Goal: Task Accomplishment & Management: Use online tool/utility

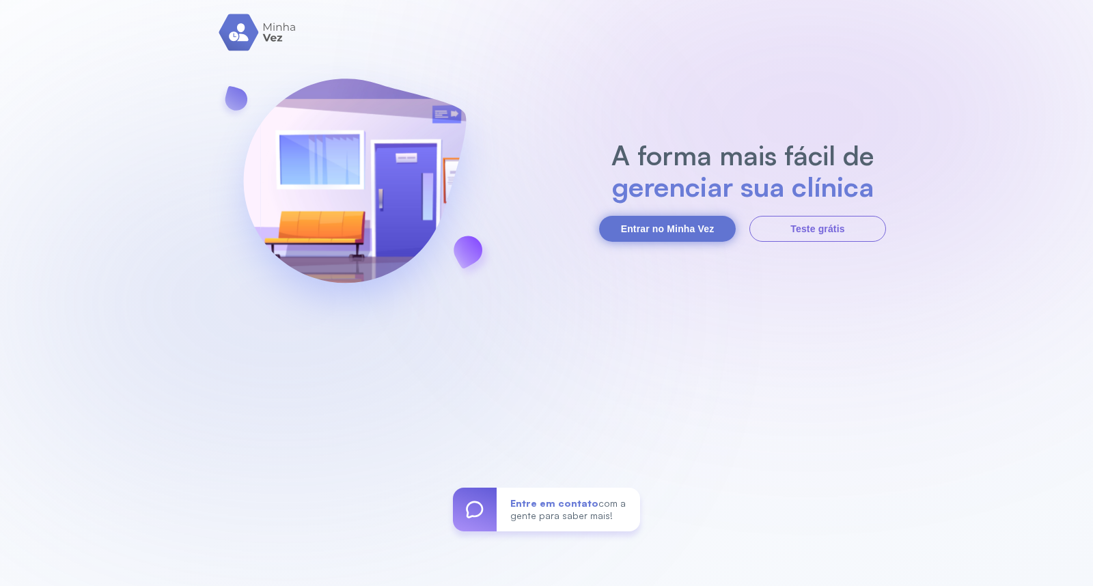
click at [644, 227] on button "Entrar no Minha Vez" at bounding box center [667, 229] width 137 height 26
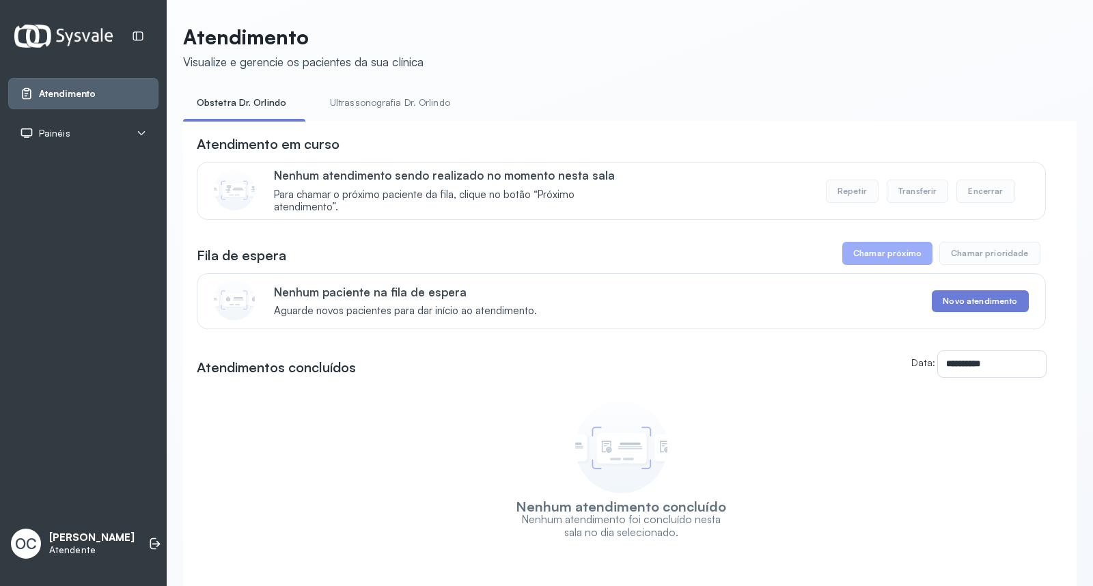
click at [405, 107] on link "Ultrassonografia Dr. Orlindo" at bounding box center [389, 102] width 147 height 23
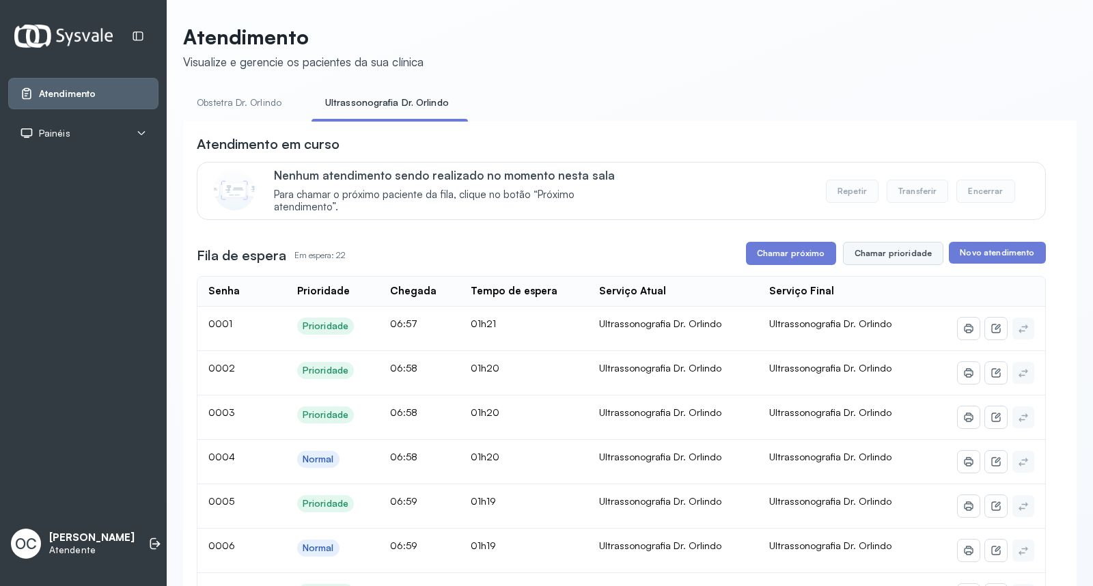
click at [886, 249] on button "Chamar prioridade" at bounding box center [893, 253] width 101 height 23
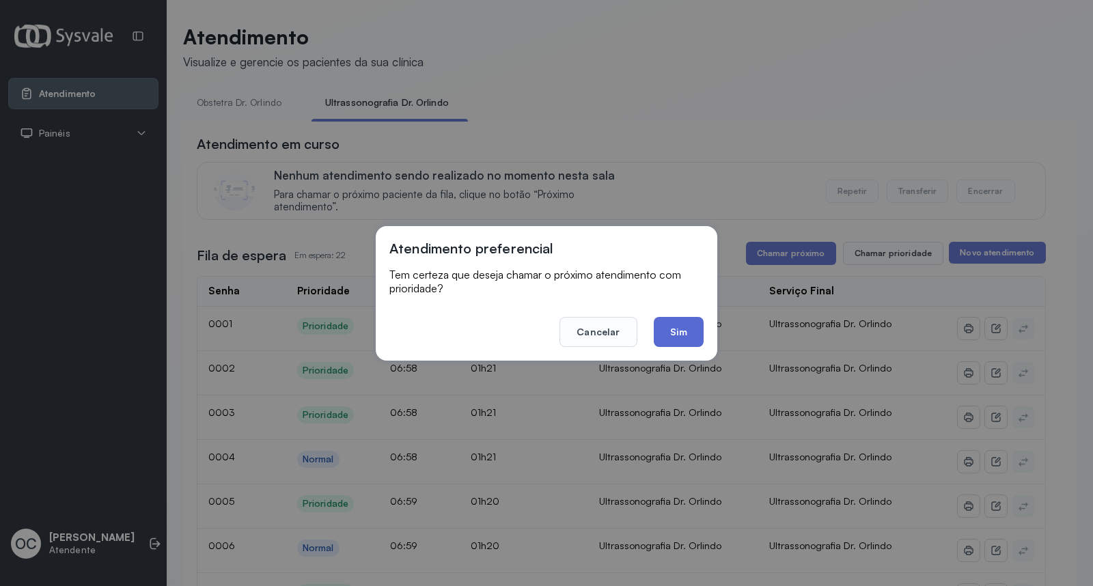
click at [688, 332] on button "Sim" at bounding box center [678, 332] width 50 height 30
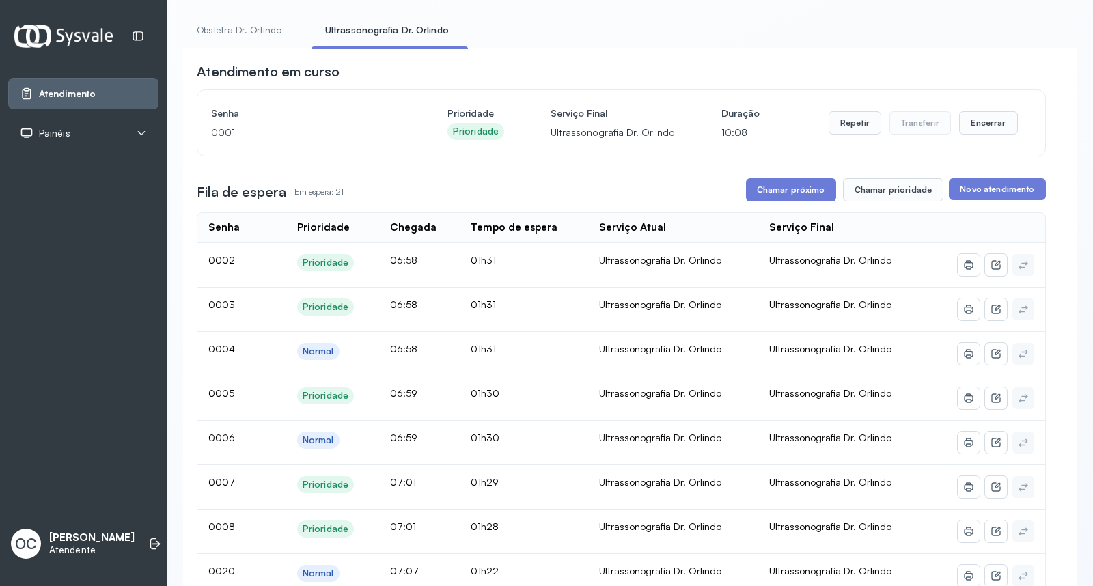
scroll to position [76, 0]
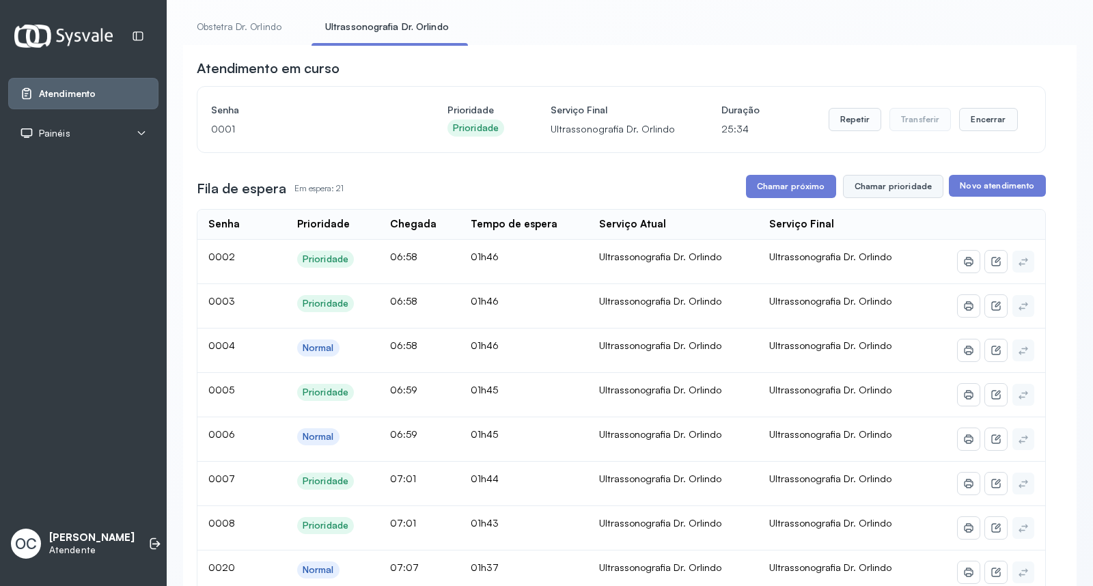
click at [888, 180] on button "Chamar prioridade" at bounding box center [893, 186] width 101 height 23
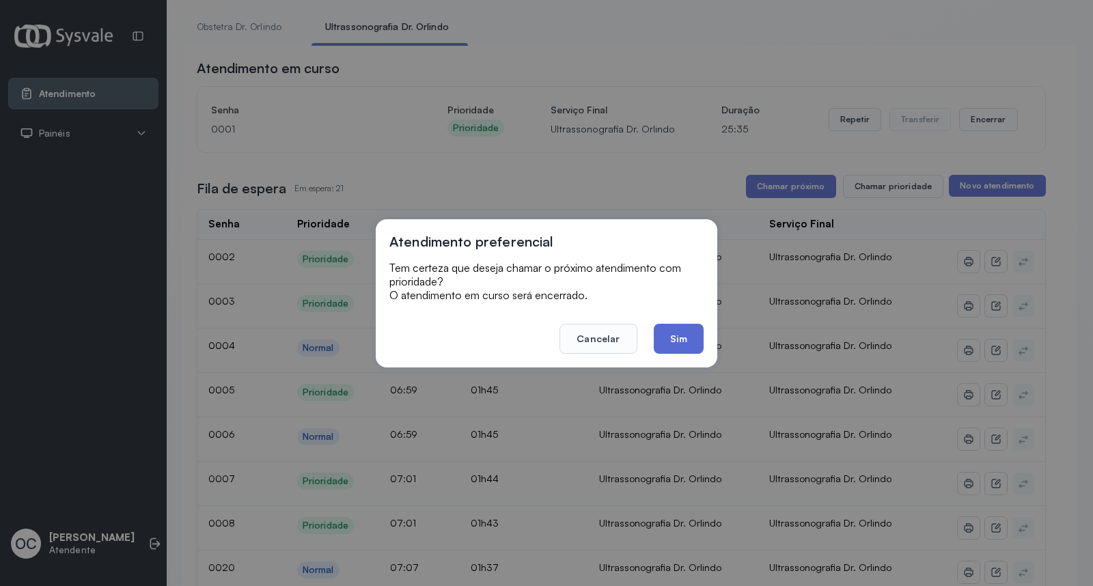
click at [675, 335] on button "Sim" at bounding box center [678, 339] width 50 height 30
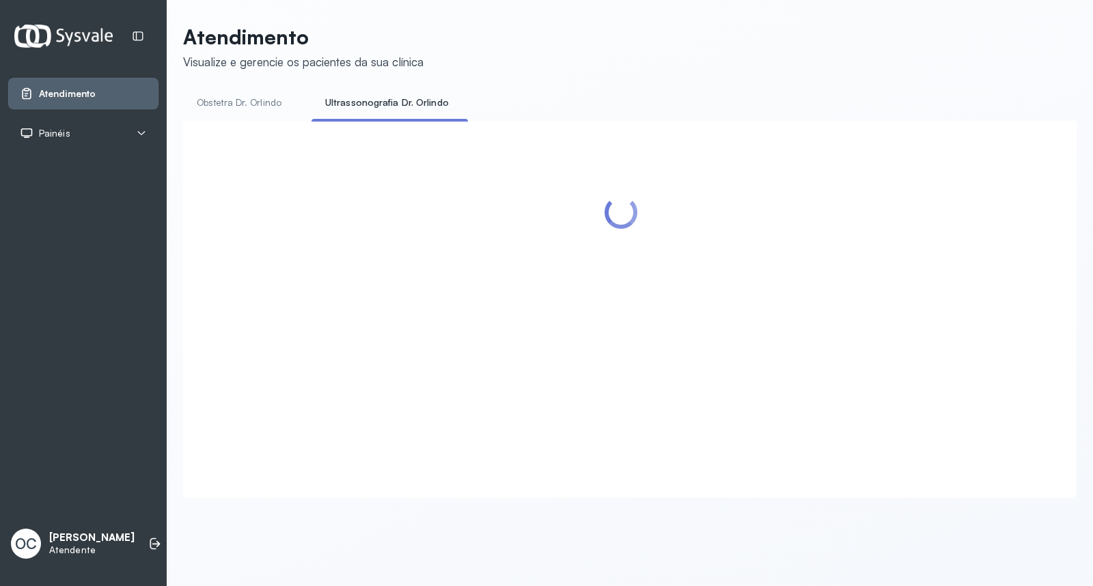
scroll to position [0, 0]
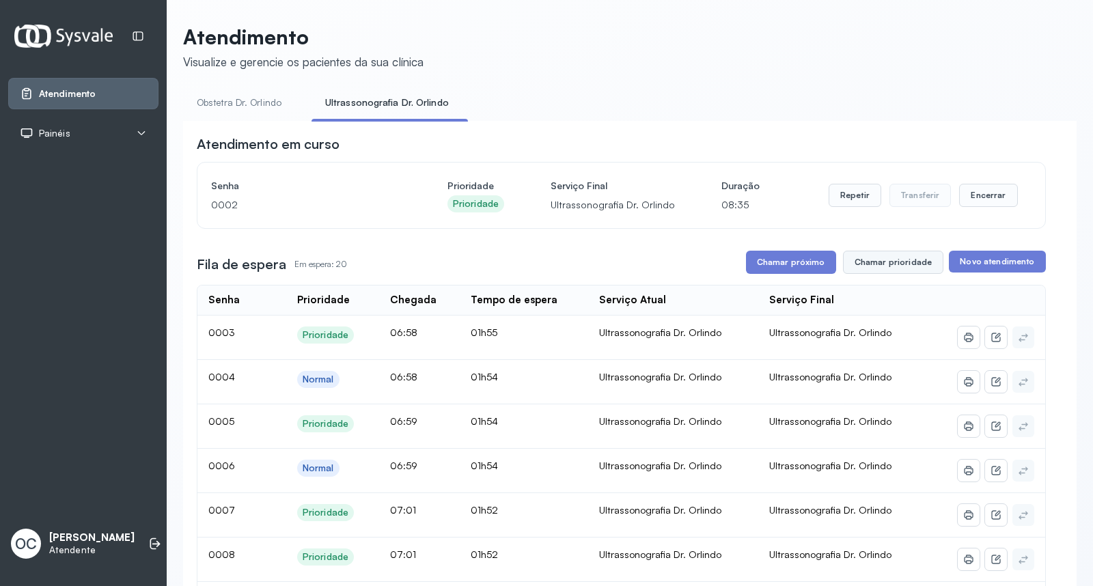
click at [905, 262] on button "Chamar prioridade" at bounding box center [893, 262] width 101 height 23
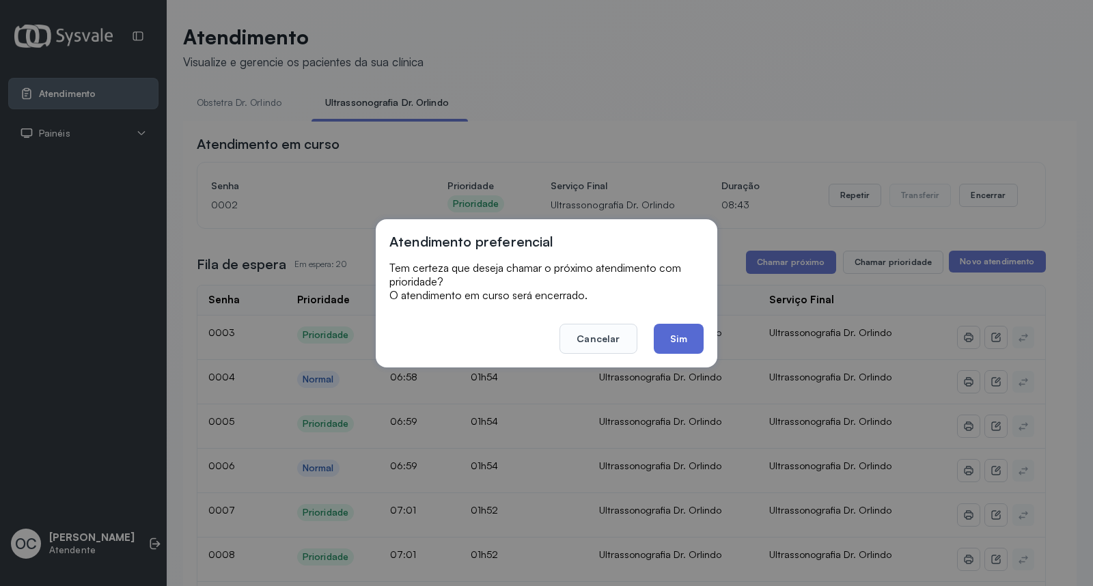
click at [674, 331] on button "Sim" at bounding box center [678, 339] width 50 height 30
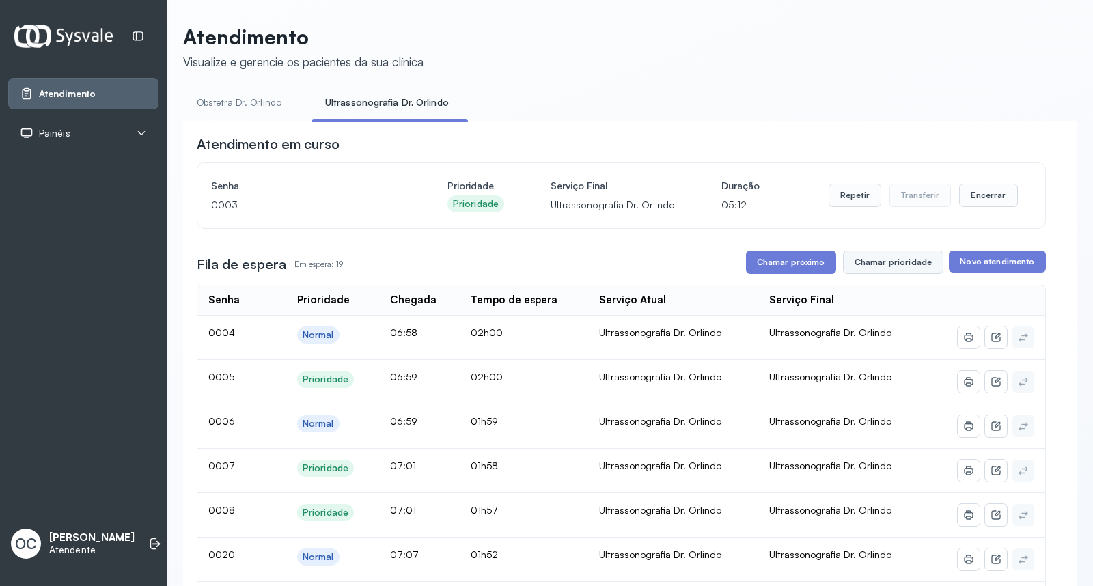
click at [876, 269] on button "Chamar prioridade" at bounding box center [893, 262] width 101 height 23
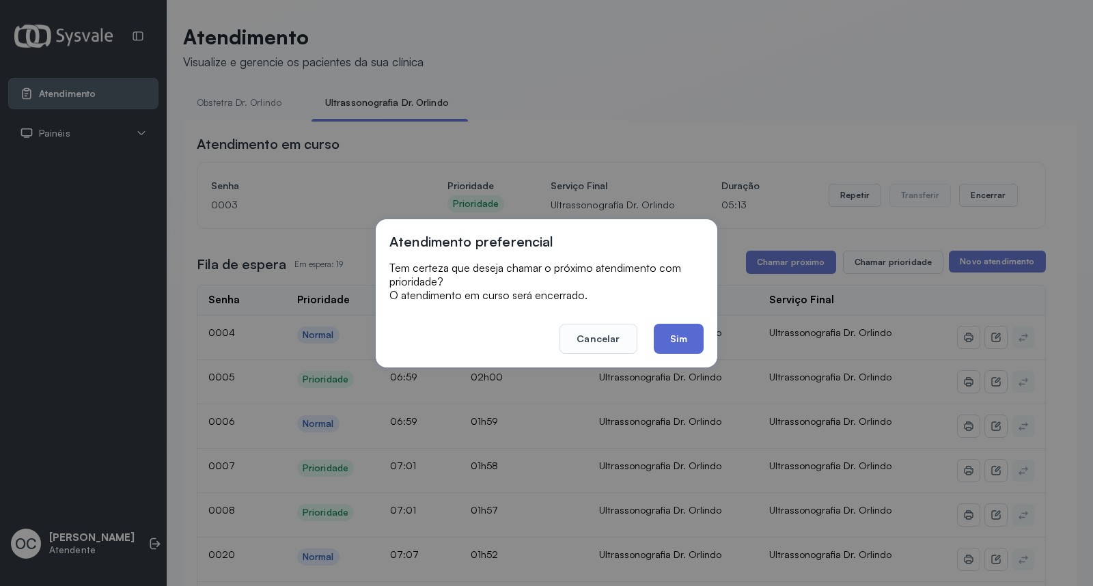
click at [680, 337] on button "Sim" at bounding box center [678, 339] width 50 height 30
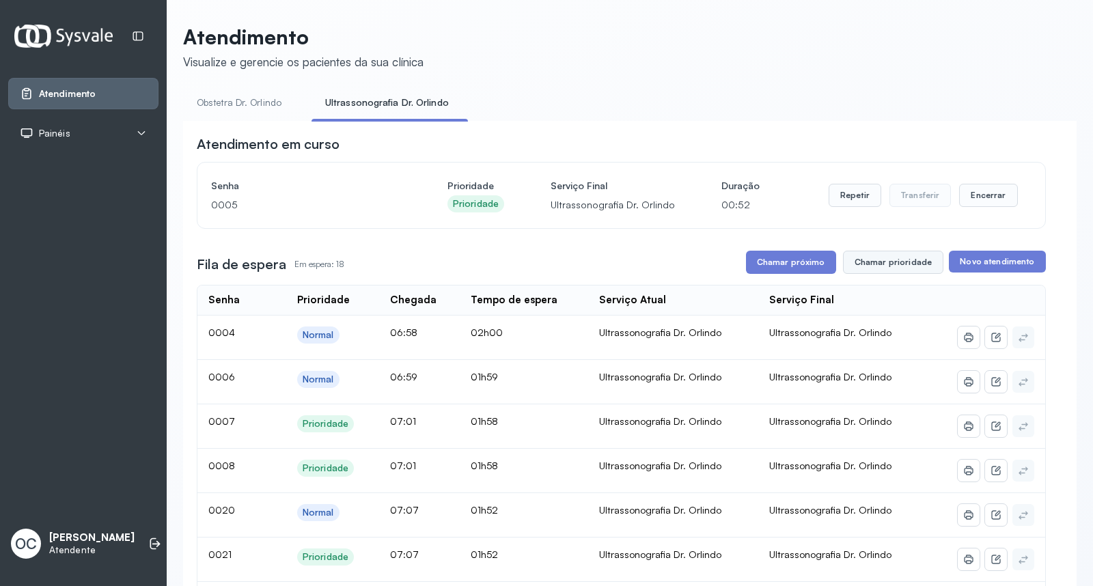
click at [882, 269] on button "Chamar prioridade" at bounding box center [893, 262] width 101 height 23
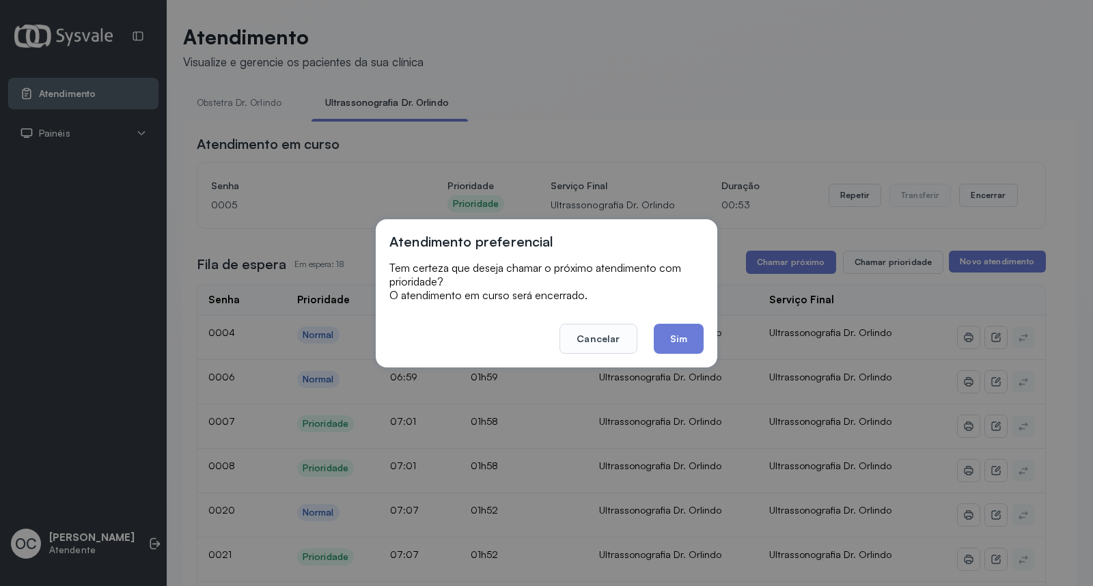
click at [670, 333] on button "Sim" at bounding box center [678, 339] width 50 height 30
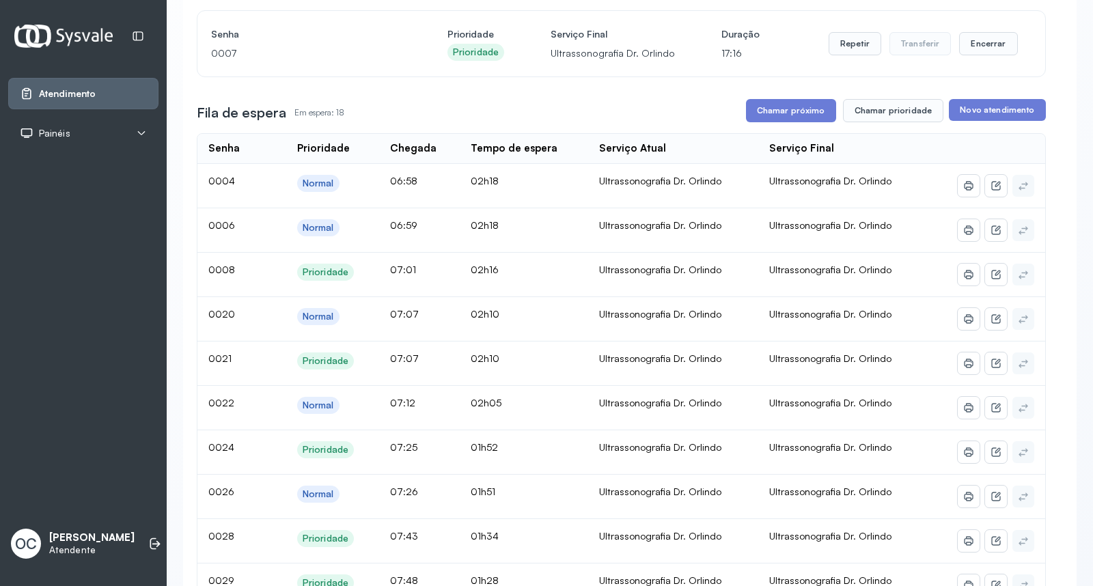
scroll to position [76, 0]
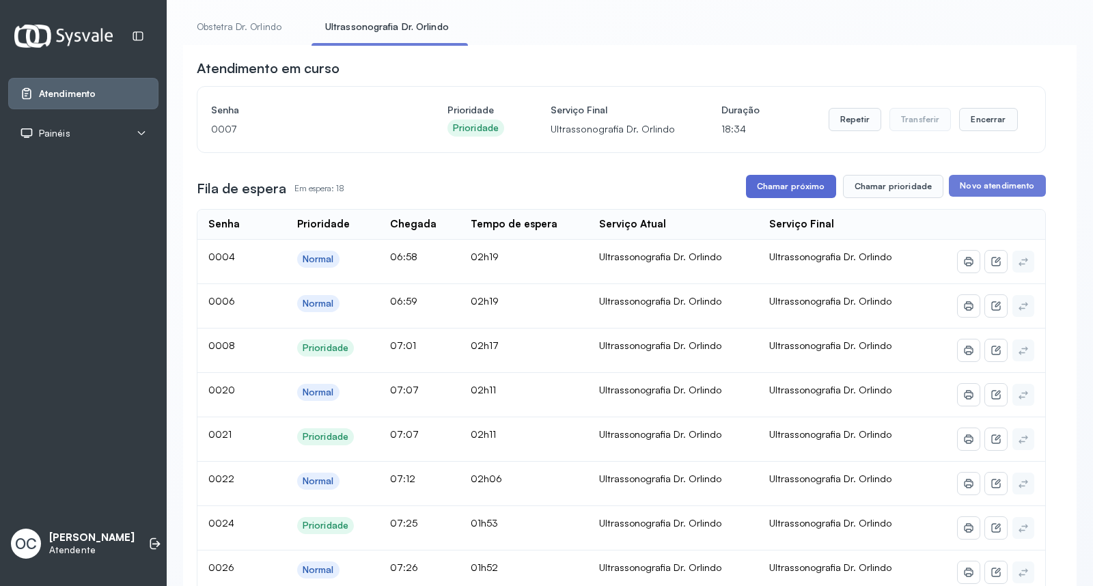
click at [772, 183] on button "Chamar próximo" at bounding box center [791, 186] width 90 height 23
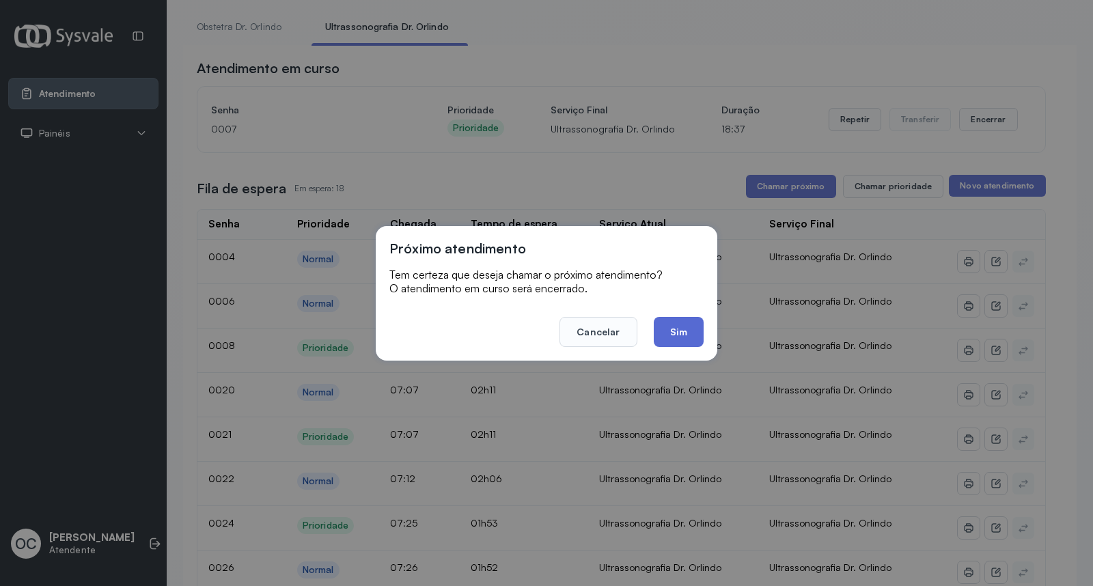
click at [675, 329] on button "Sim" at bounding box center [678, 332] width 50 height 30
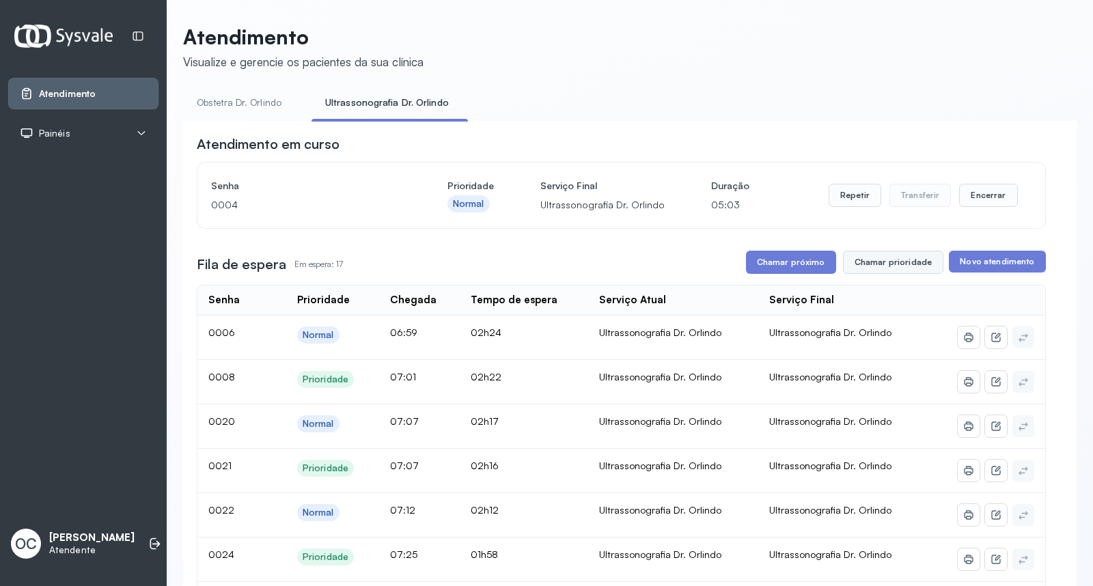
click at [905, 261] on button "Chamar prioridade" at bounding box center [893, 262] width 101 height 23
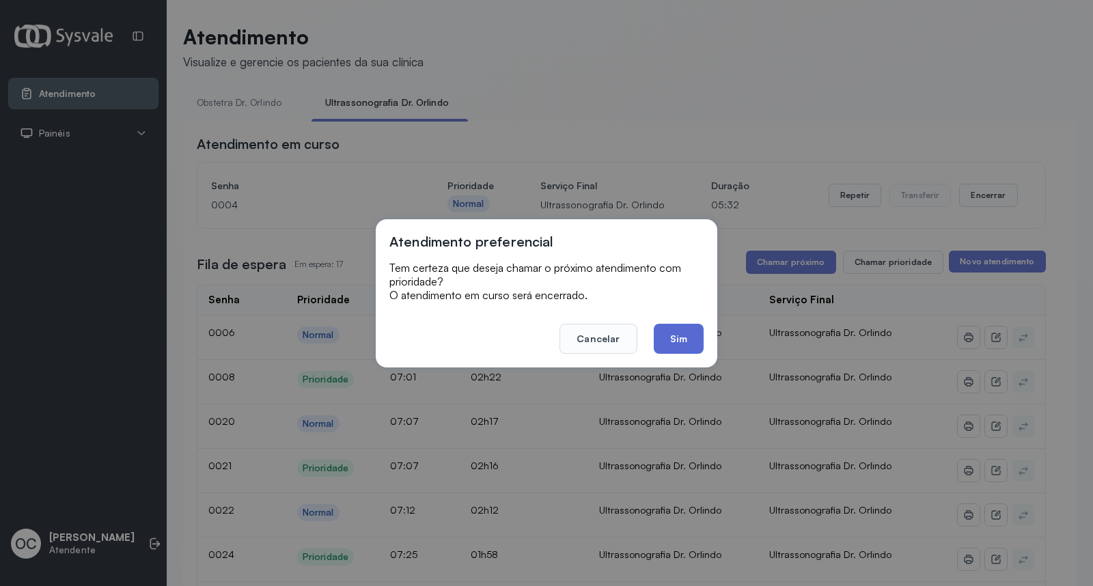
click at [685, 332] on button "Sim" at bounding box center [678, 339] width 50 height 30
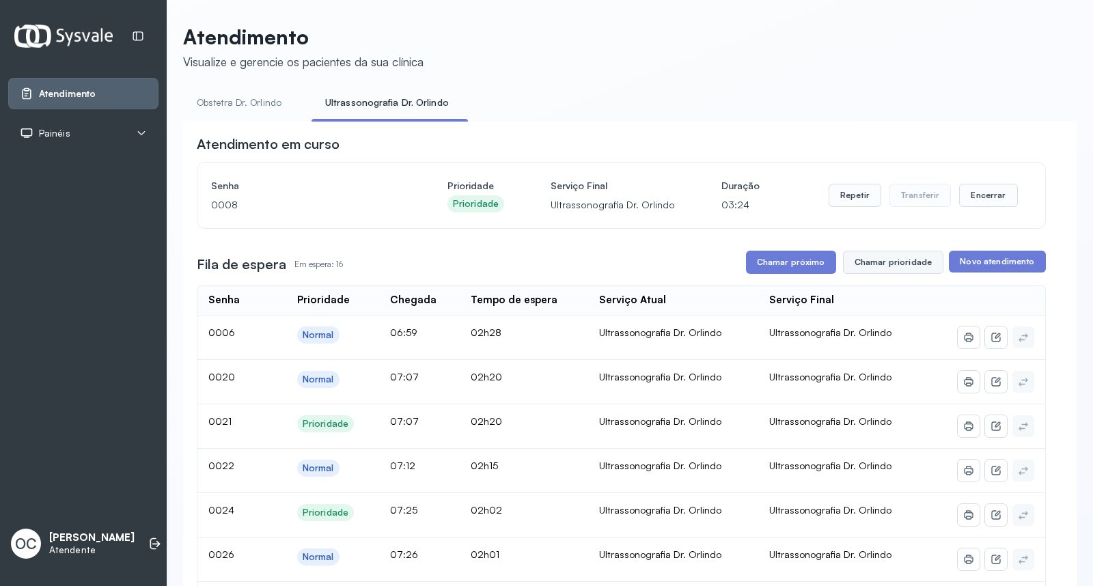
click at [883, 270] on button "Chamar prioridade" at bounding box center [893, 262] width 101 height 23
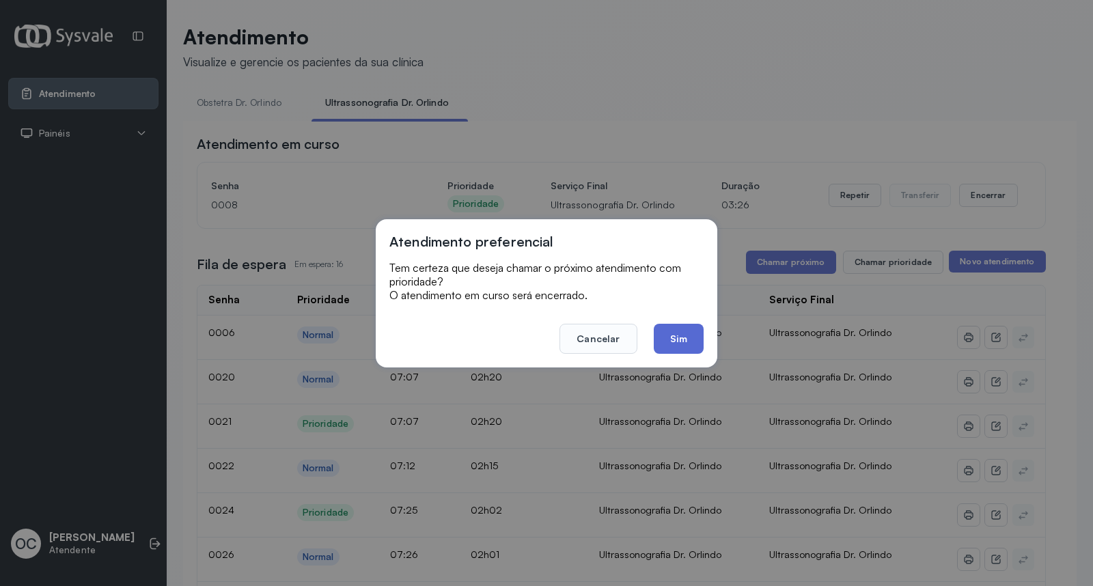
click at [678, 341] on button "Sim" at bounding box center [678, 339] width 50 height 30
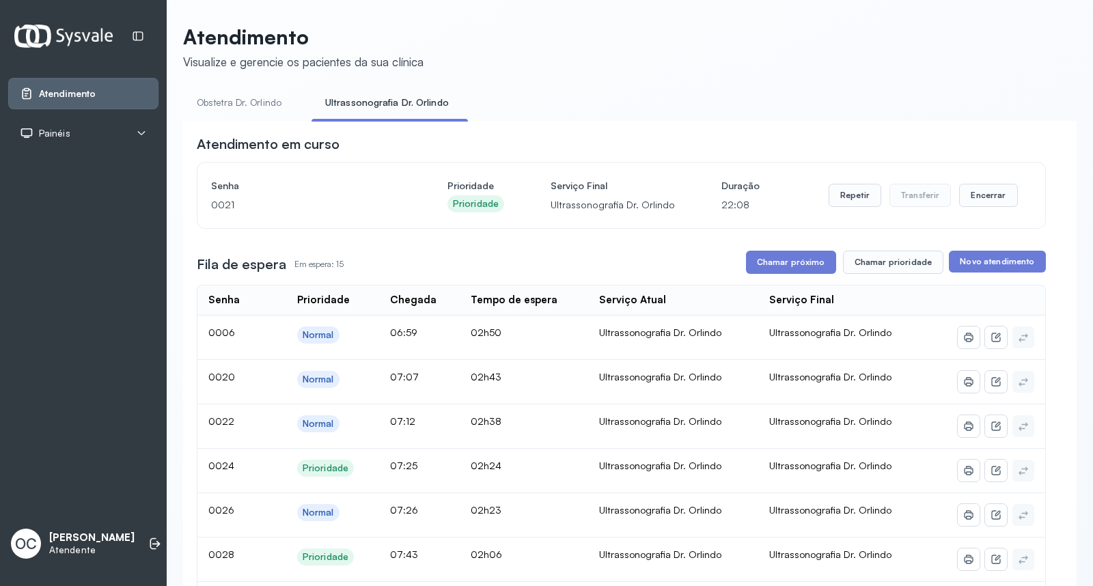
click at [270, 98] on link "Obstetra Dr. Orlindo" at bounding box center [239, 102] width 112 height 23
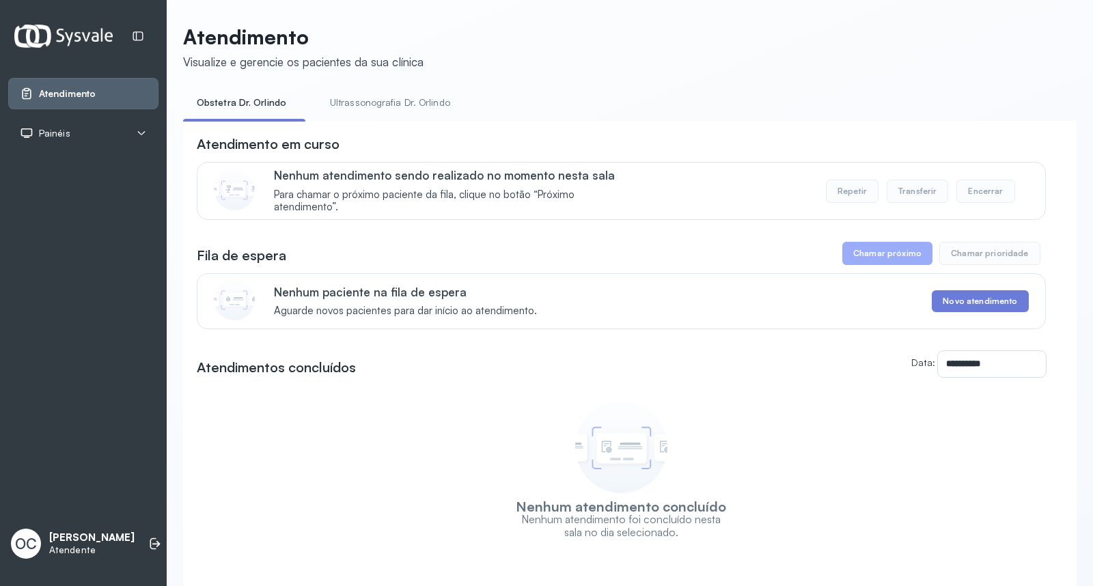
click at [346, 99] on link "Ultrassonografia Dr. Orlindo" at bounding box center [389, 102] width 147 height 23
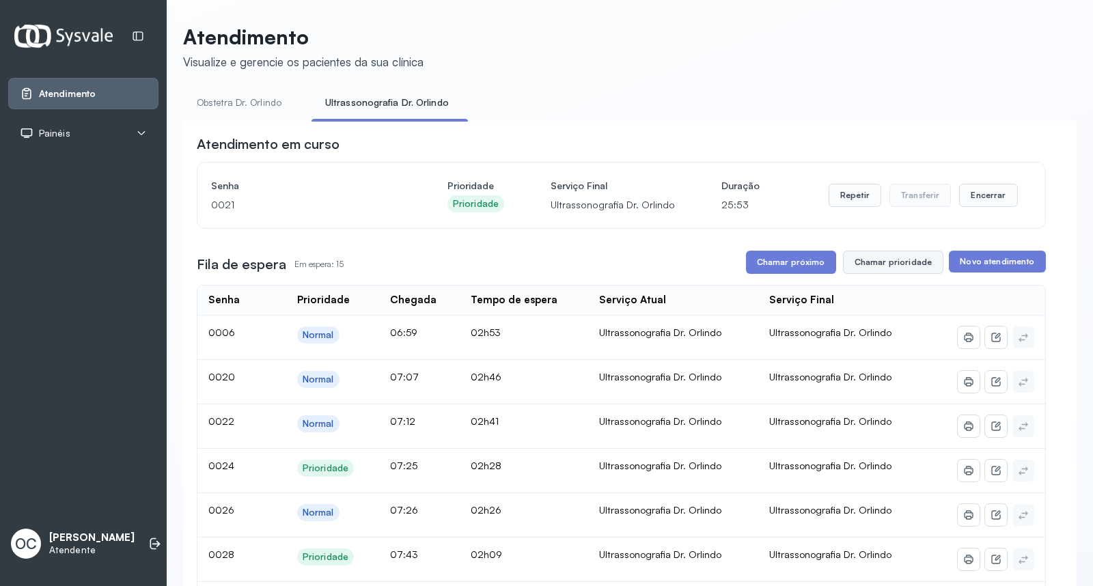
click at [888, 261] on button "Chamar prioridade" at bounding box center [893, 262] width 101 height 23
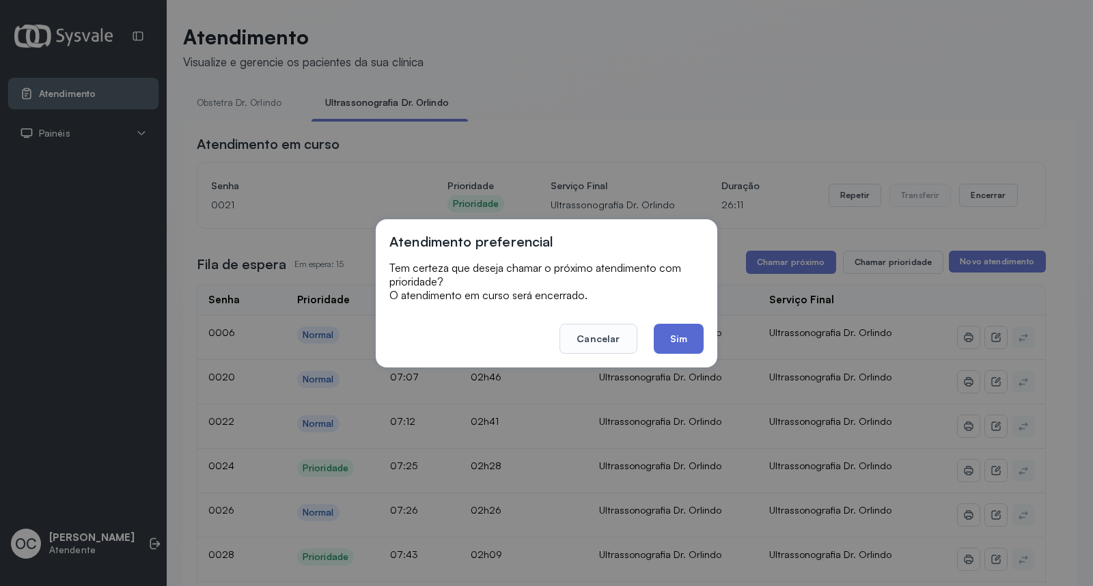
click at [686, 335] on button "Sim" at bounding box center [678, 339] width 50 height 30
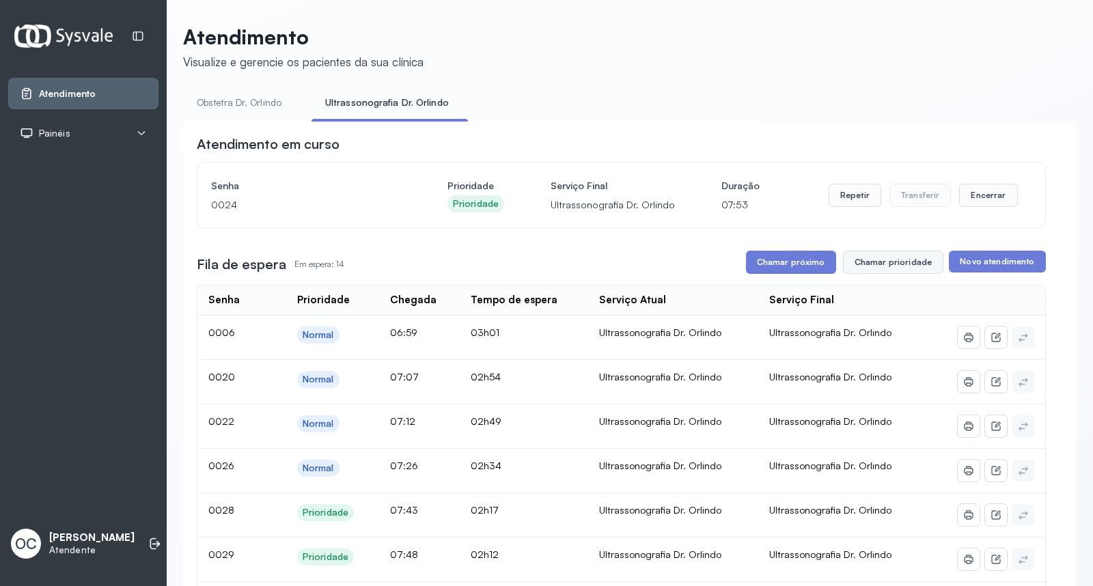
click at [907, 269] on button "Chamar prioridade" at bounding box center [893, 262] width 101 height 23
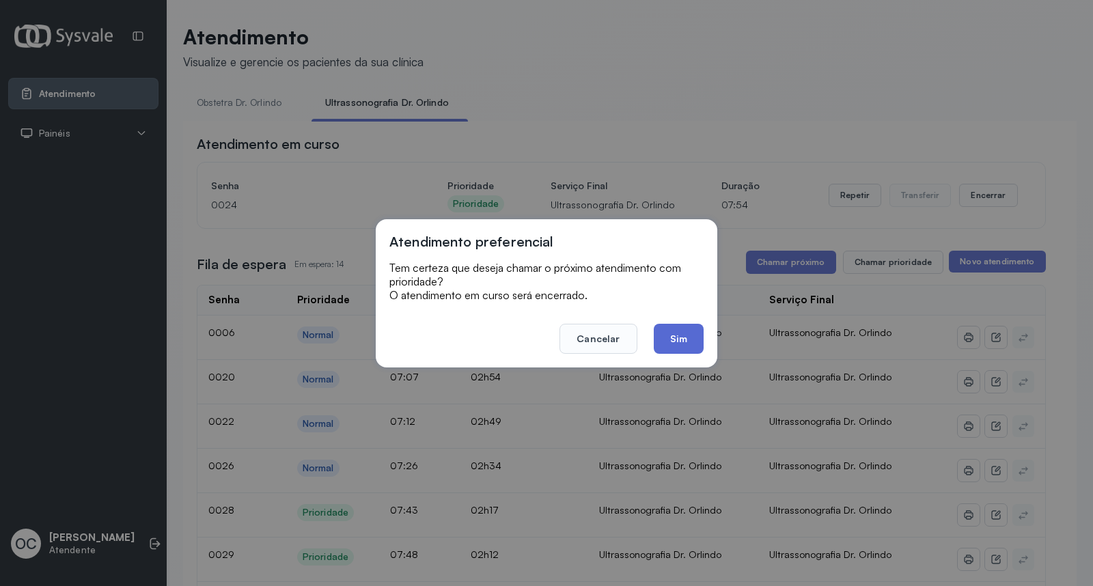
click at [681, 349] on button "Sim" at bounding box center [678, 339] width 50 height 30
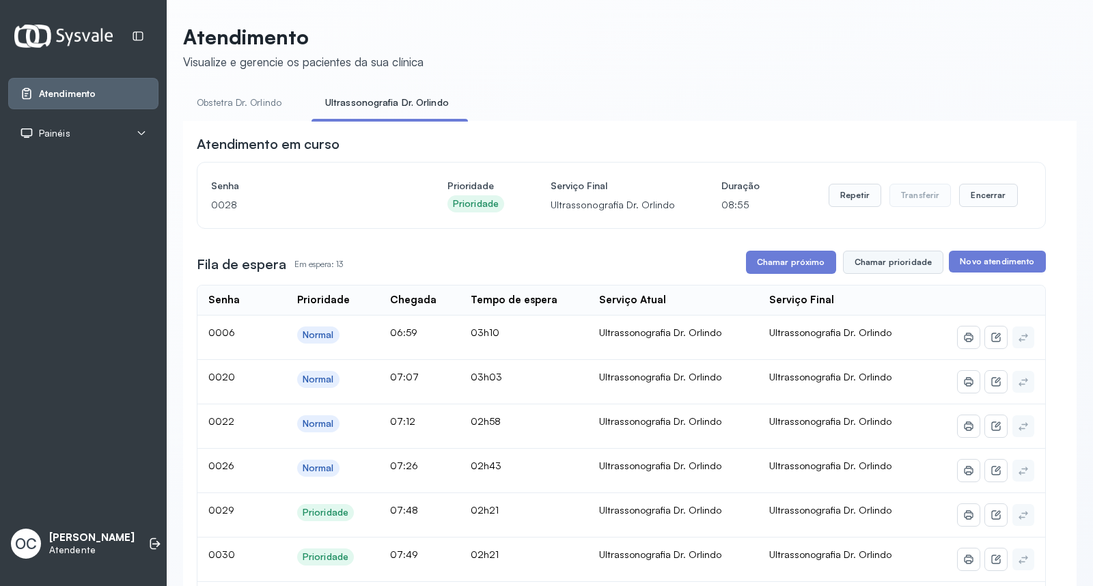
click at [875, 259] on button "Chamar prioridade" at bounding box center [893, 262] width 101 height 23
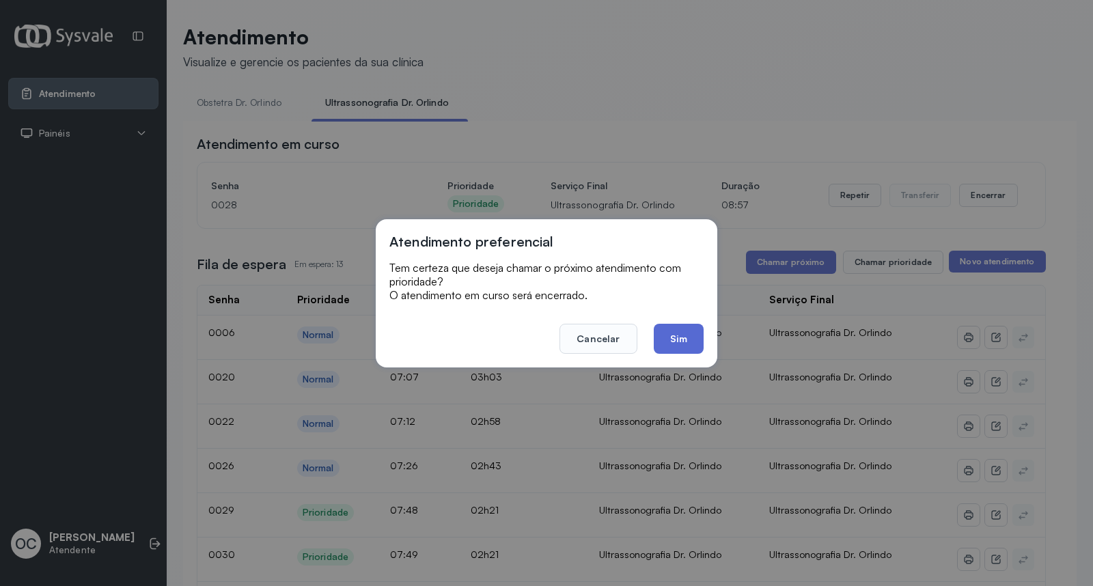
click at [671, 333] on button "Sim" at bounding box center [678, 339] width 50 height 30
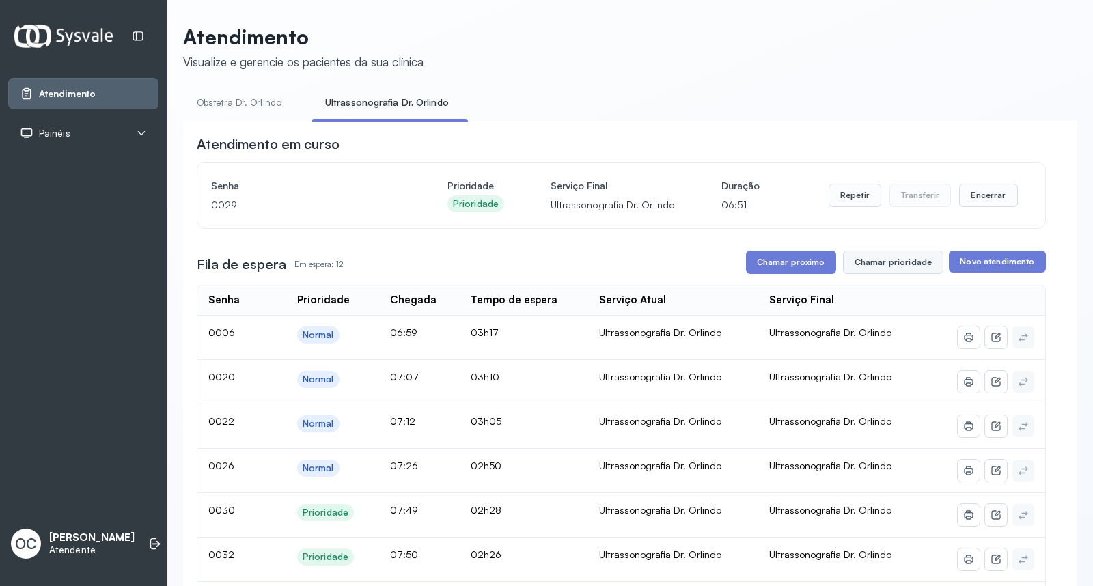
click at [877, 261] on button "Chamar prioridade" at bounding box center [893, 262] width 101 height 23
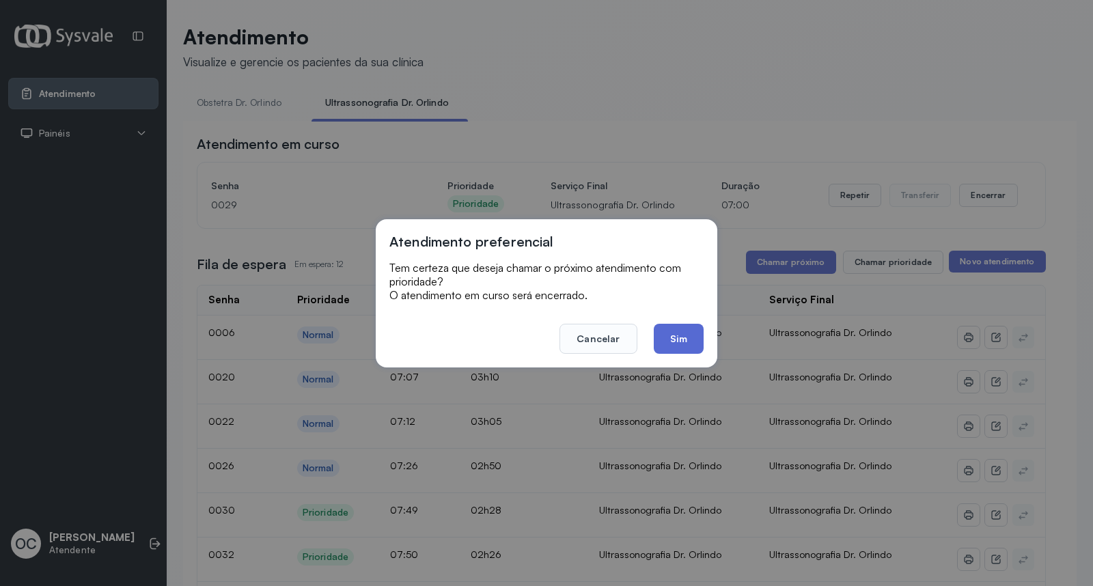
click at [688, 329] on button "Sim" at bounding box center [678, 339] width 50 height 30
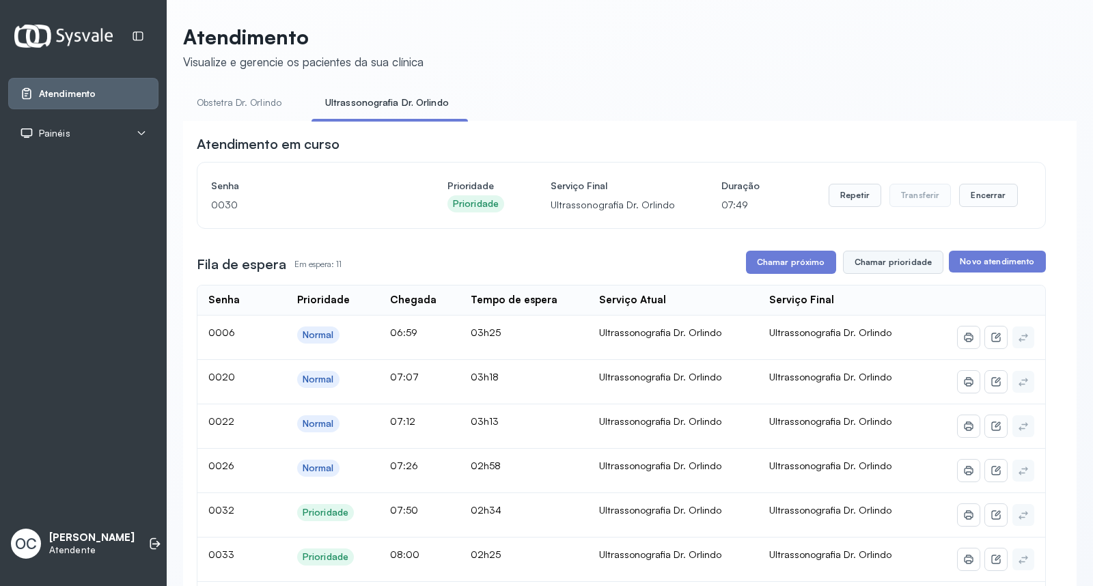
click at [871, 264] on button "Chamar prioridade" at bounding box center [893, 262] width 101 height 23
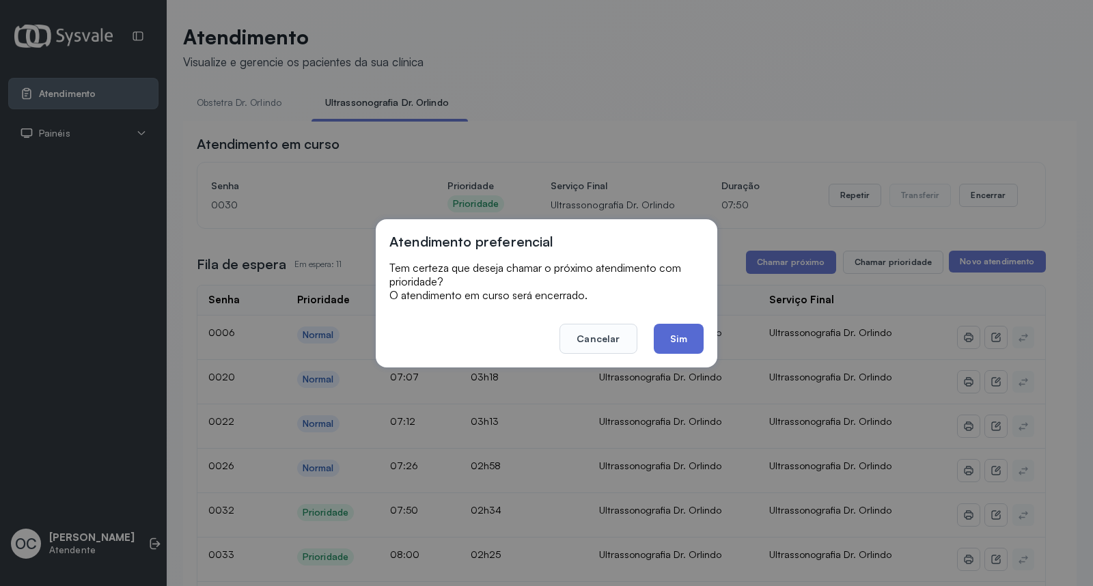
click at [698, 342] on button "Sim" at bounding box center [678, 339] width 50 height 30
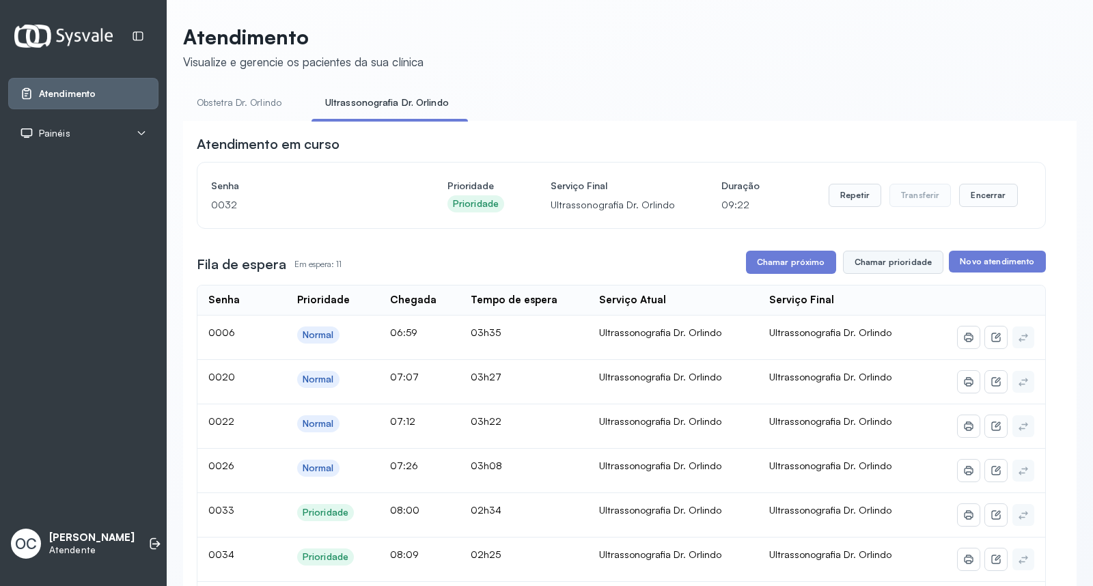
click at [871, 261] on button "Chamar prioridade" at bounding box center [893, 262] width 101 height 23
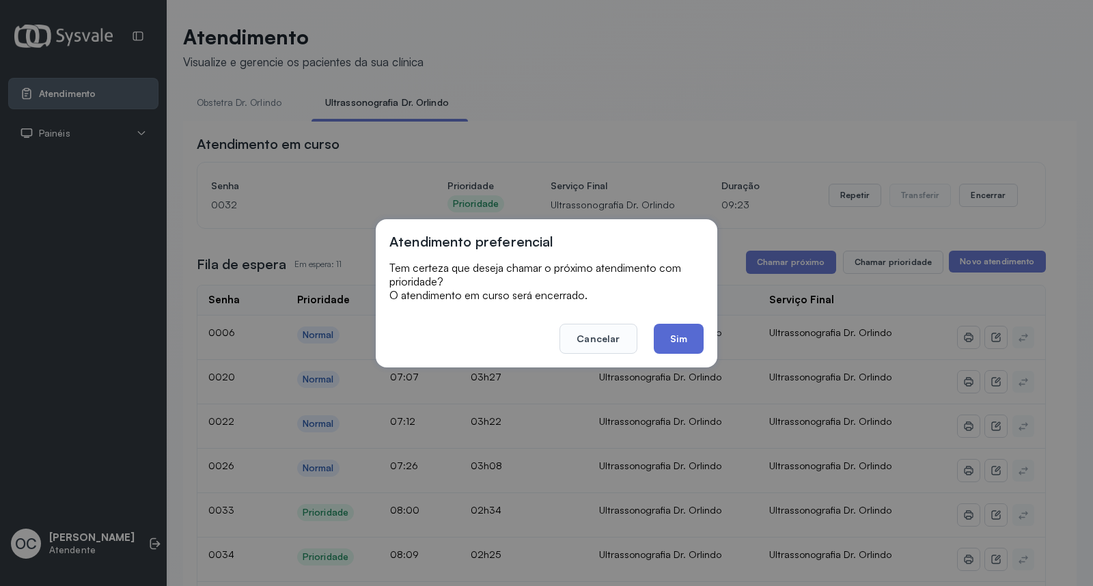
click at [684, 337] on button "Sim" at bounding box center [678, 339] width 50 height 30
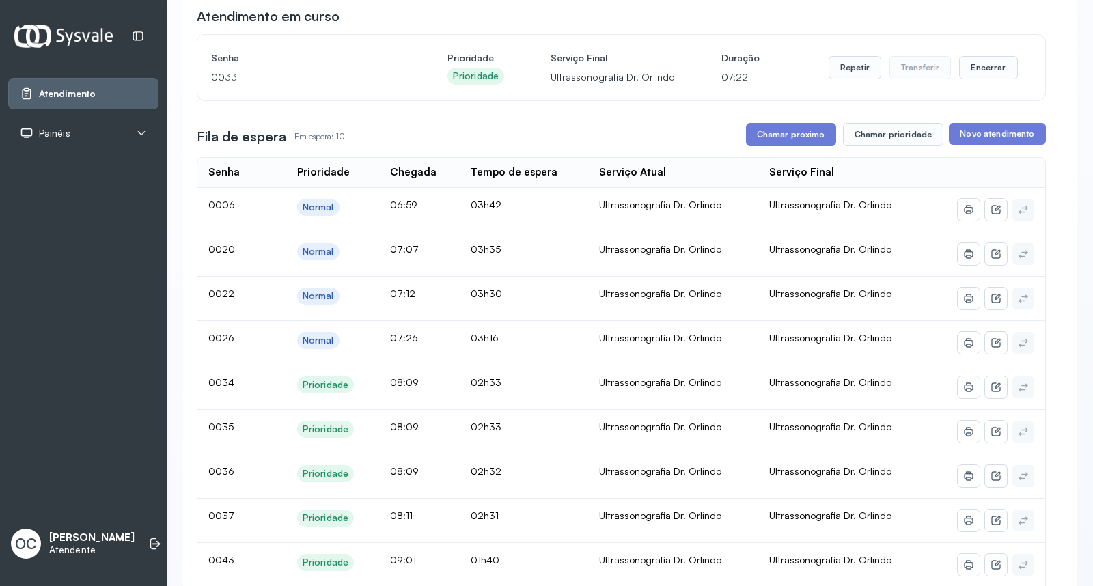
scroll to position [76, 0]
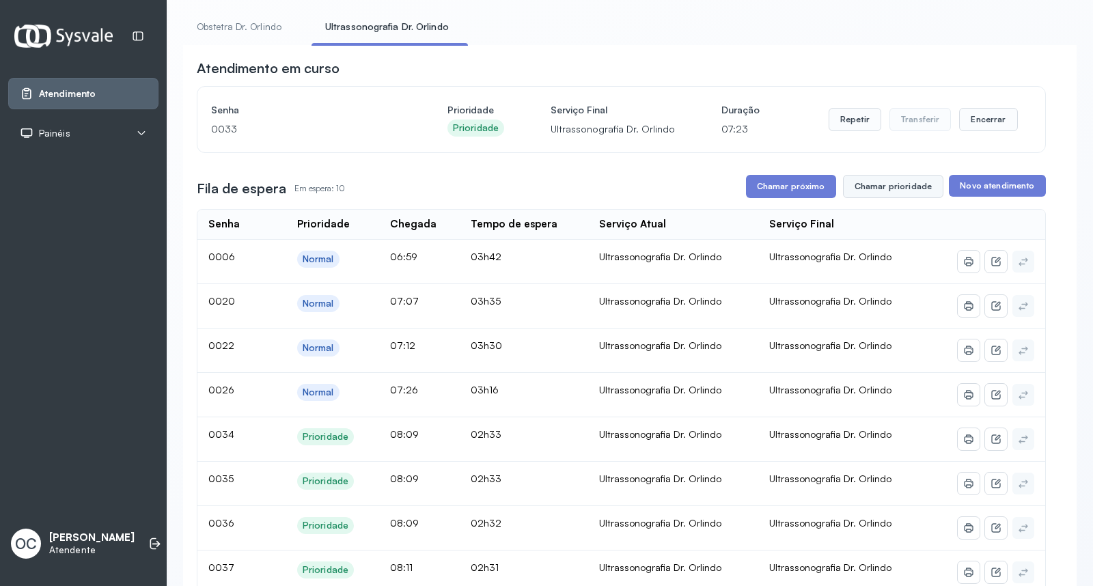
click at [904, 191] on button "Chamar prioridade" at bounding box center [893, 186] width 101 height 23
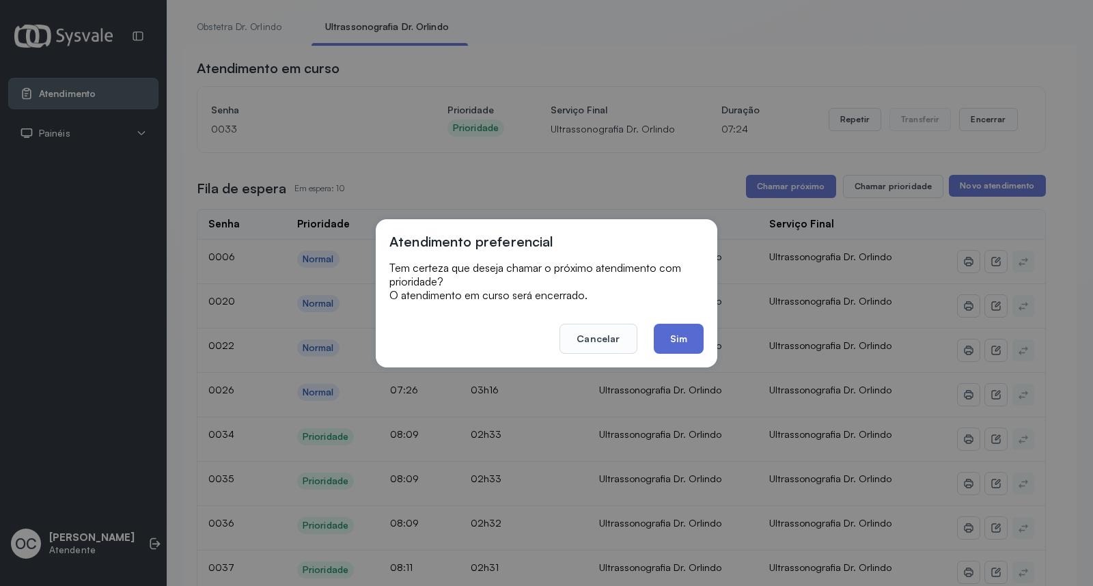
click at [684, 343] on button "Sim" at bounding box center [678, 339] width 50 height 30
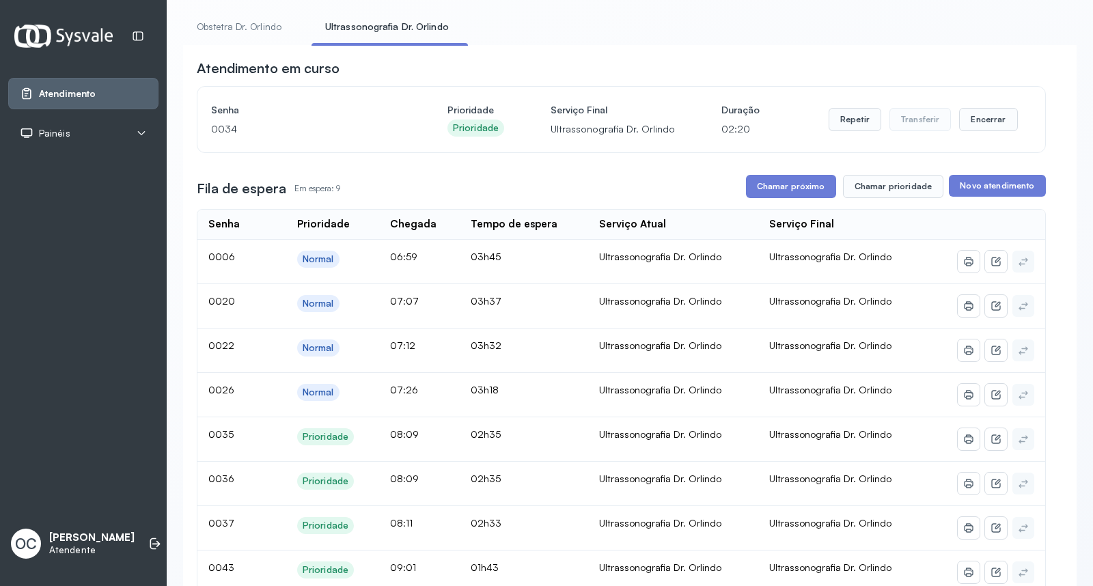
scroll to position [0, 0]
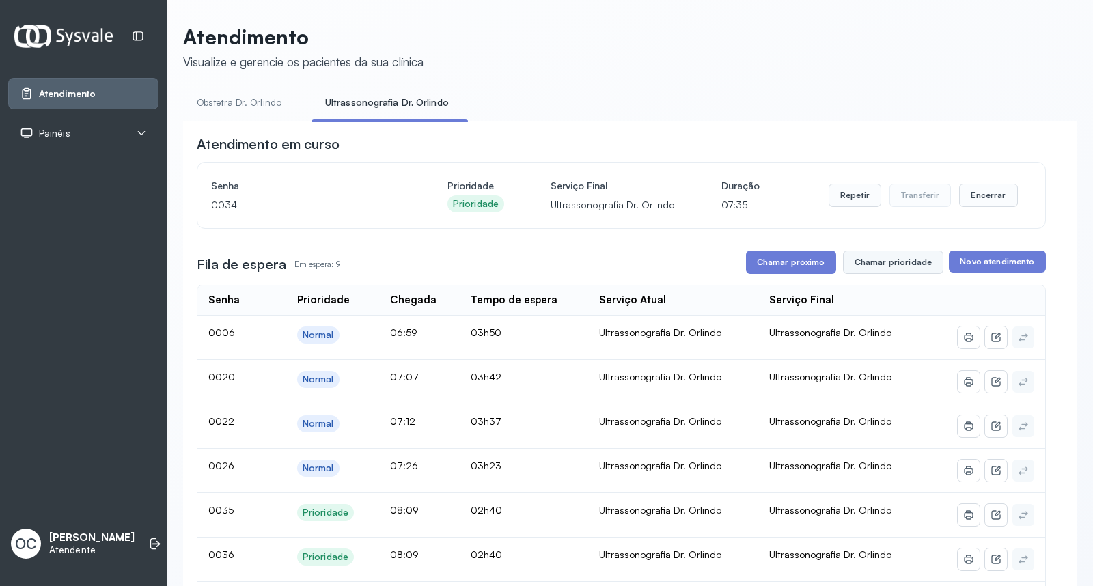
click at [886, 267] on button "Chamar prioridade" at bounding box center [893, 262] width 101 height 23
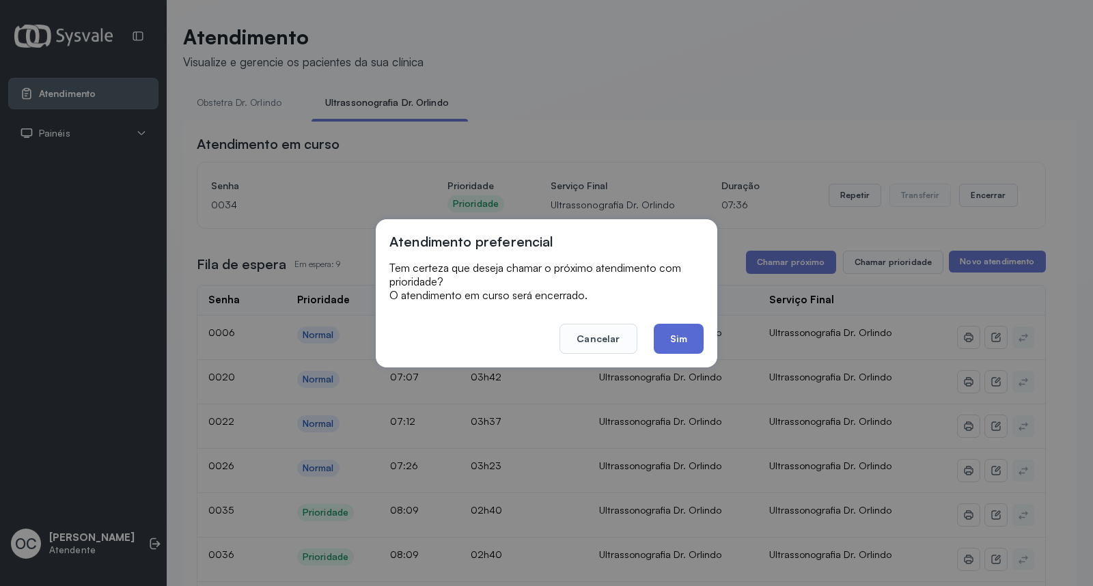
click at [685, 341] on button "Sim" at bounding box center [678, 339] width 50 height 30
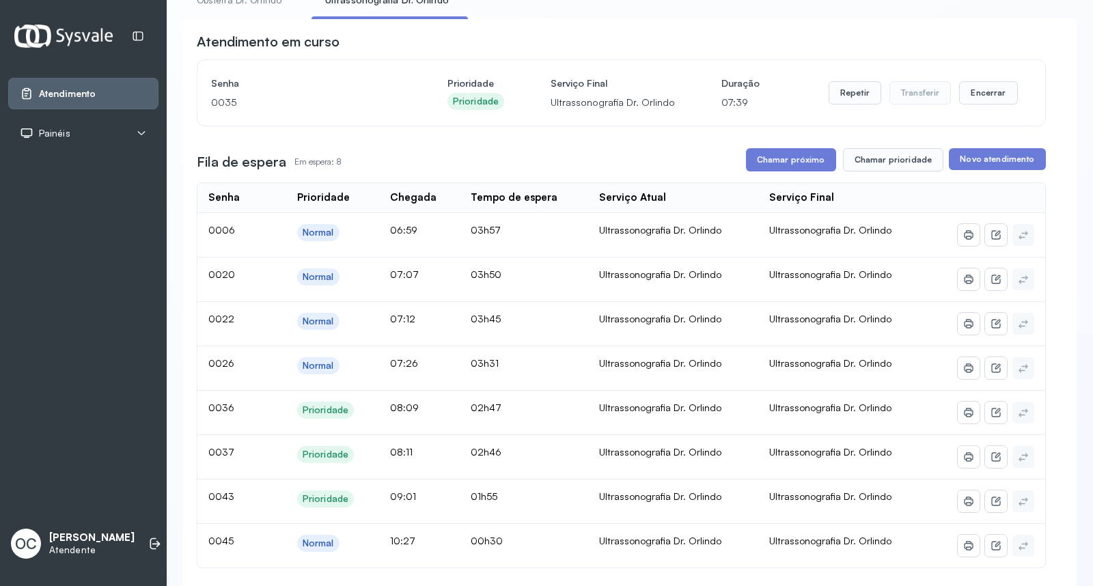
scroll to position [76, 0]
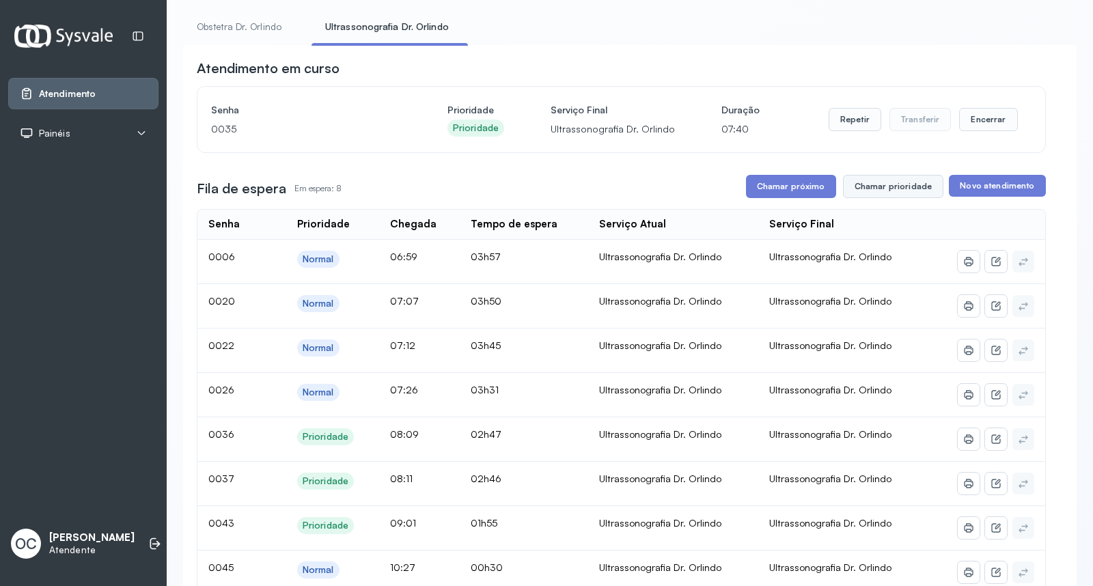
click at [889, 187] on button "Chamar prioridade" at bounding box center [893, 186] width 101 height 23
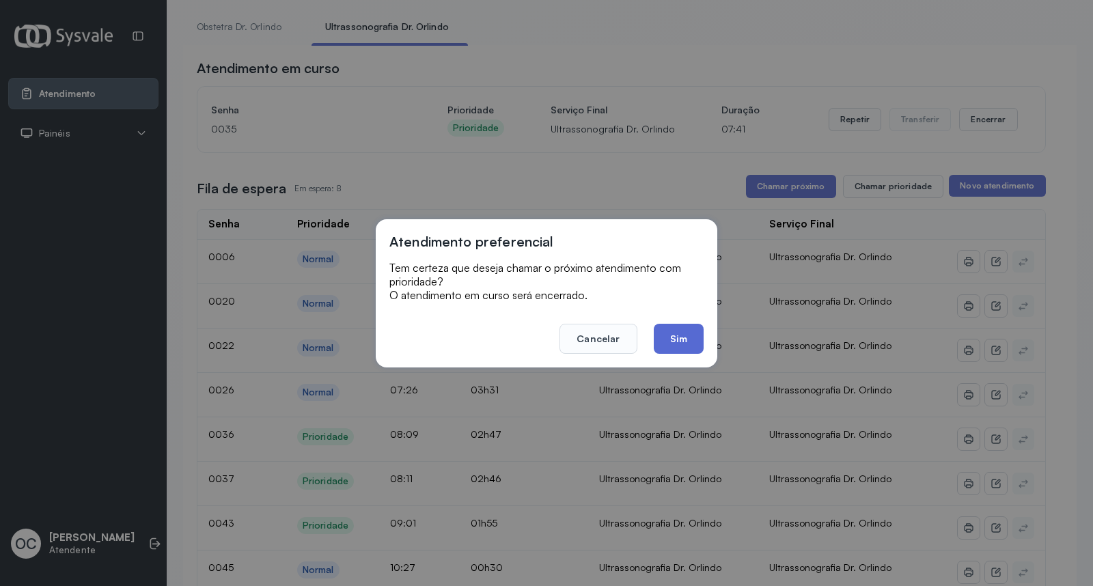
click at [685, 335] on button "Sim" at bounding box center [678, 339] width 50 height 30
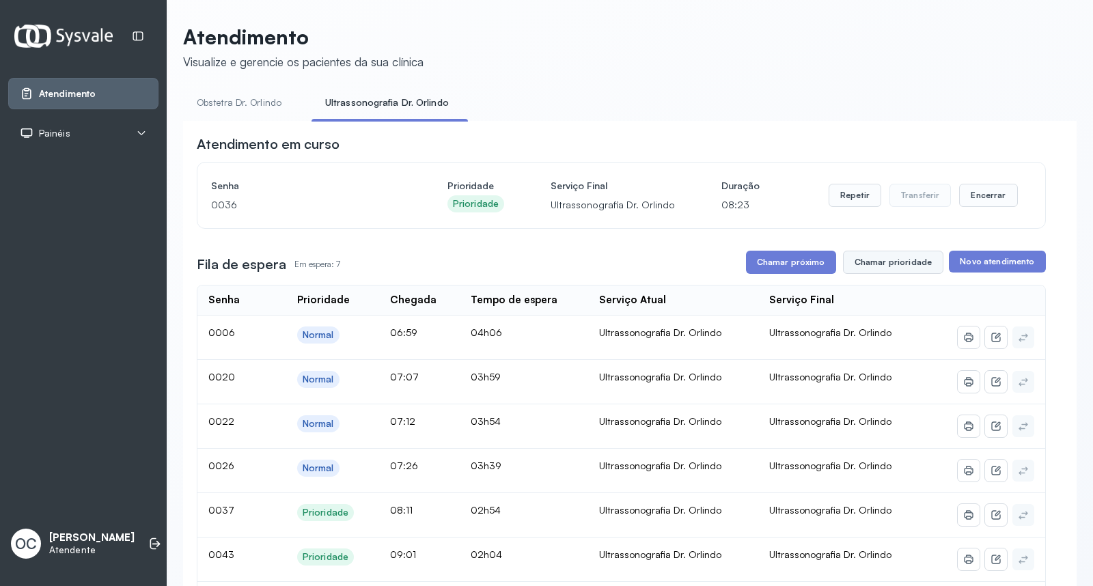
click at [872, 264] on button "Chamar prioridade" at bounding box center [893, 262] width 101 height 23
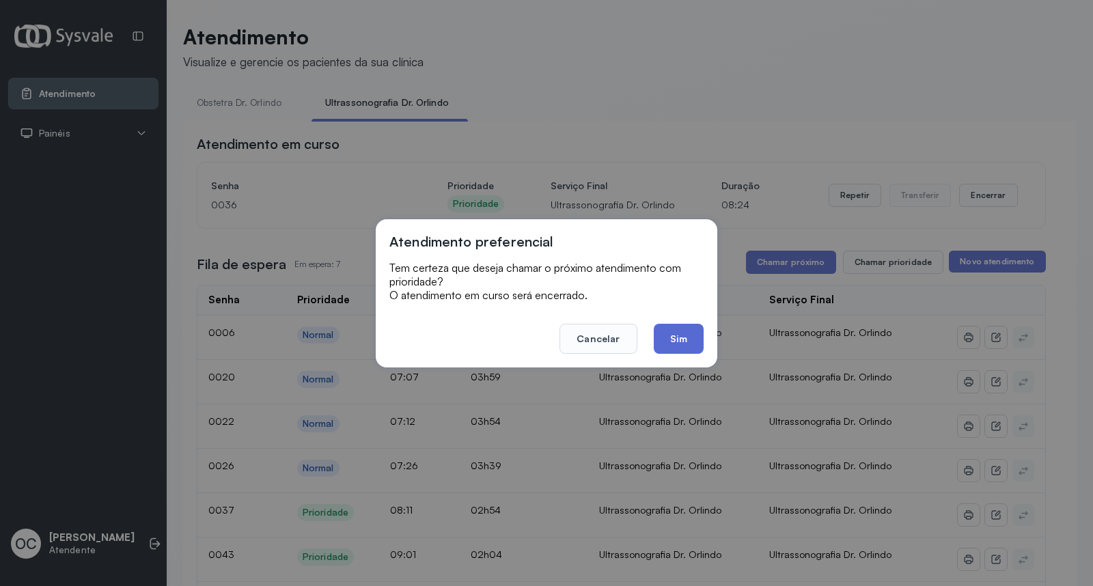
click at [677, 333] on button "Sim" at bounding box center [678, 339] width 50 height 30
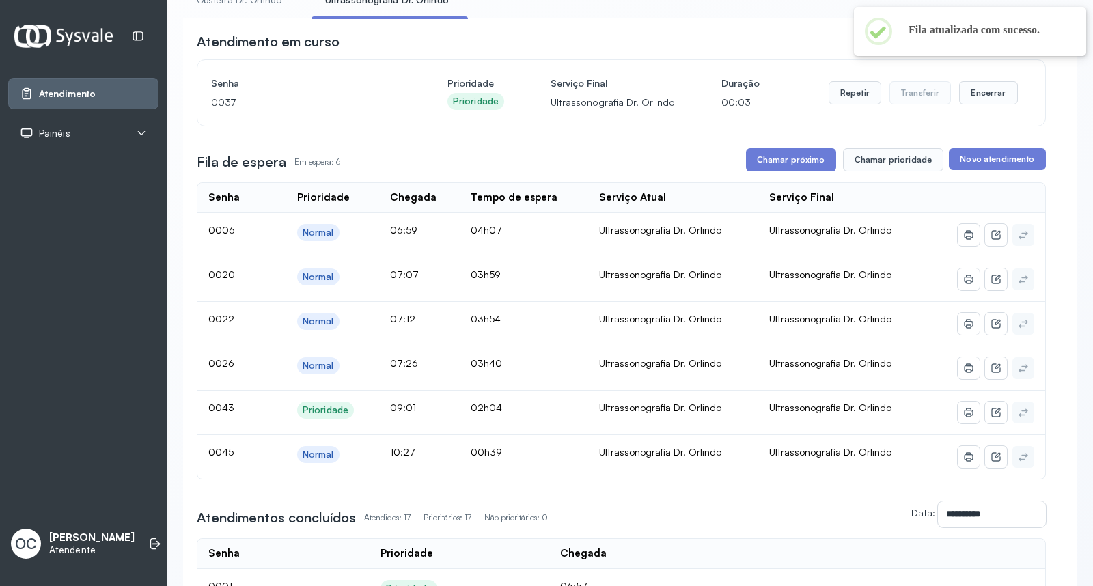
scroll to position [76, 0]
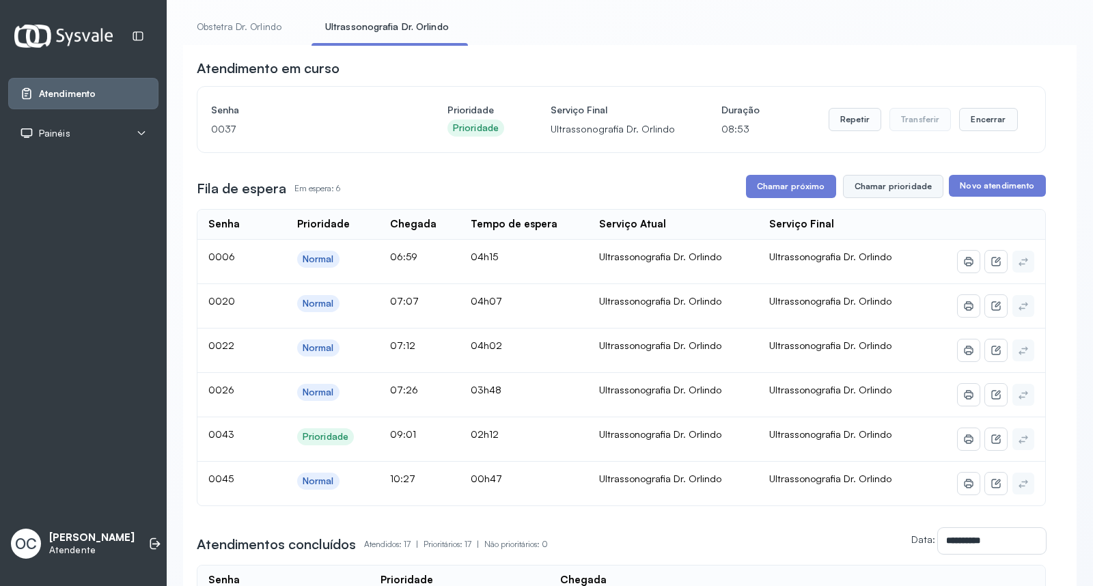
click at [903, 185] on button "Chamar prioridade" at bounding box center [893, 186] width 101 height 23
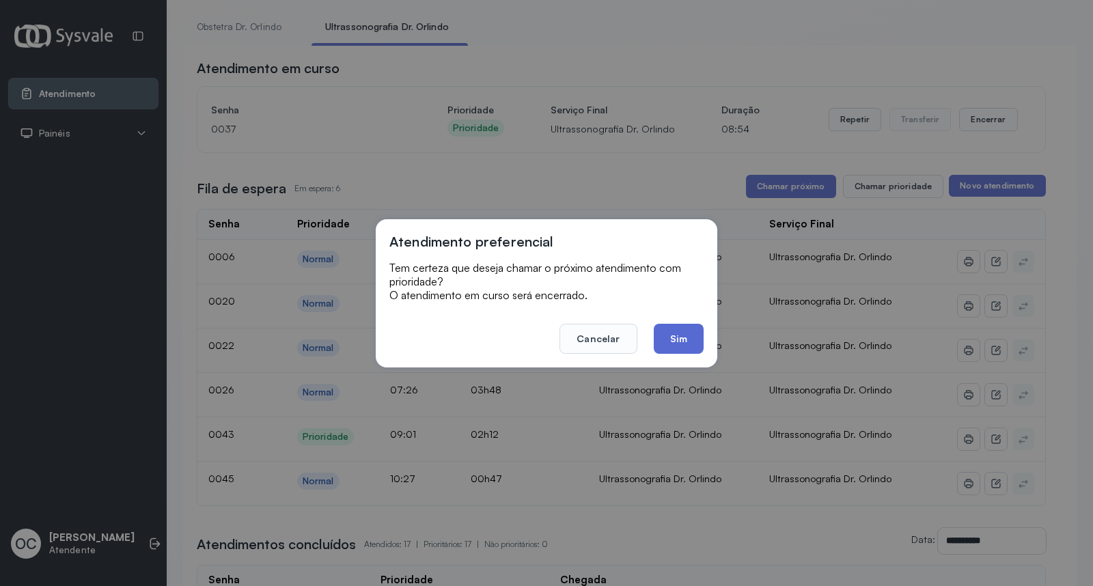
click at [683, 339] on button "Sim" at bounding box center [678, 339] width 50 height 30
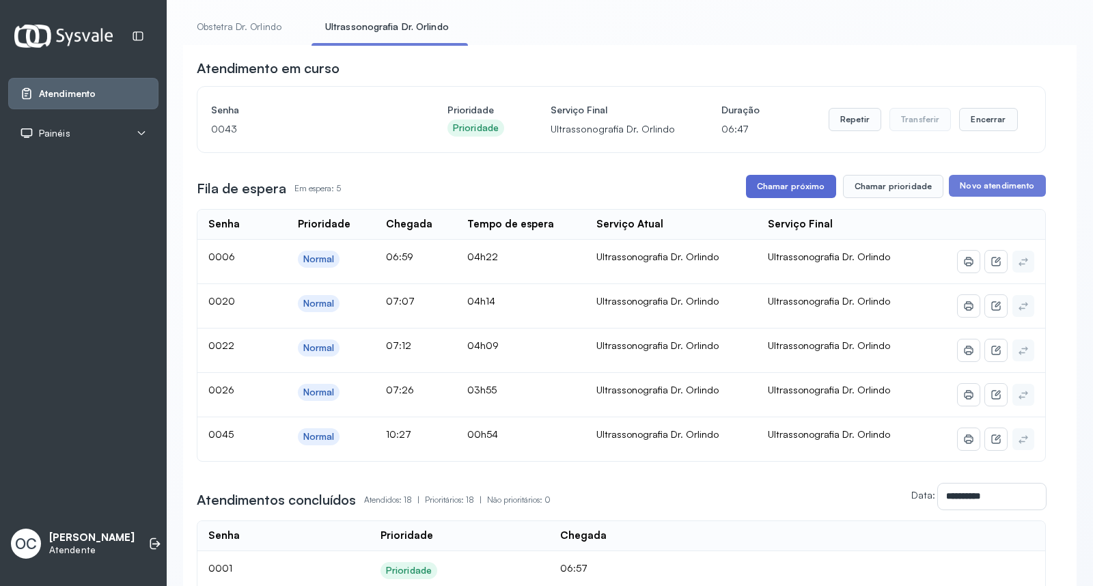
click at [795, 187] on button "Chamar próximo" at bounding box center [791, 186] width 90 height 23
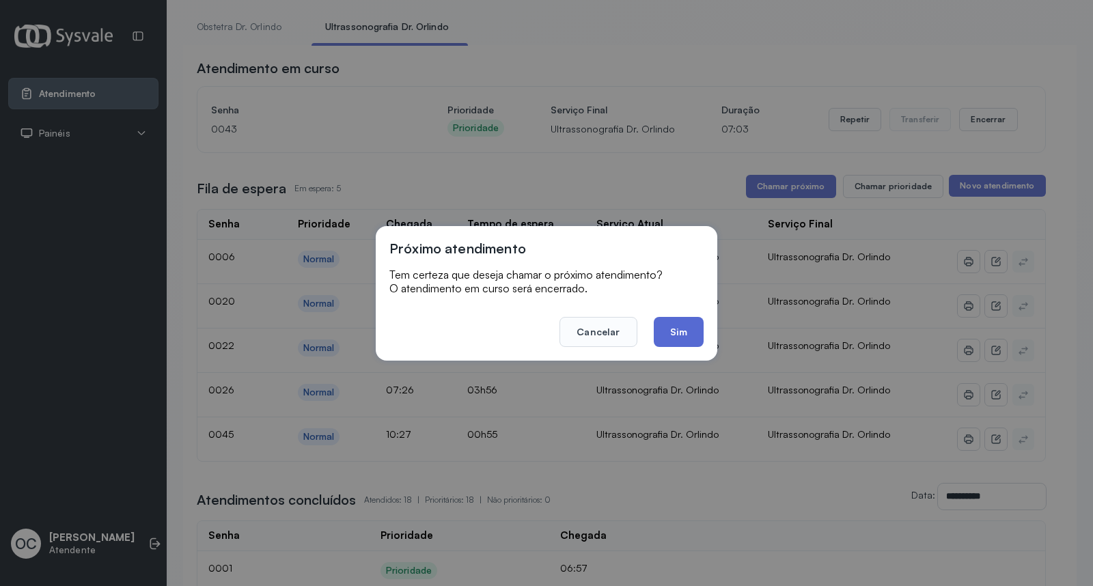
click at [681, 324] on button "Sim" at bounding box center [678, 332] width 50 height 30
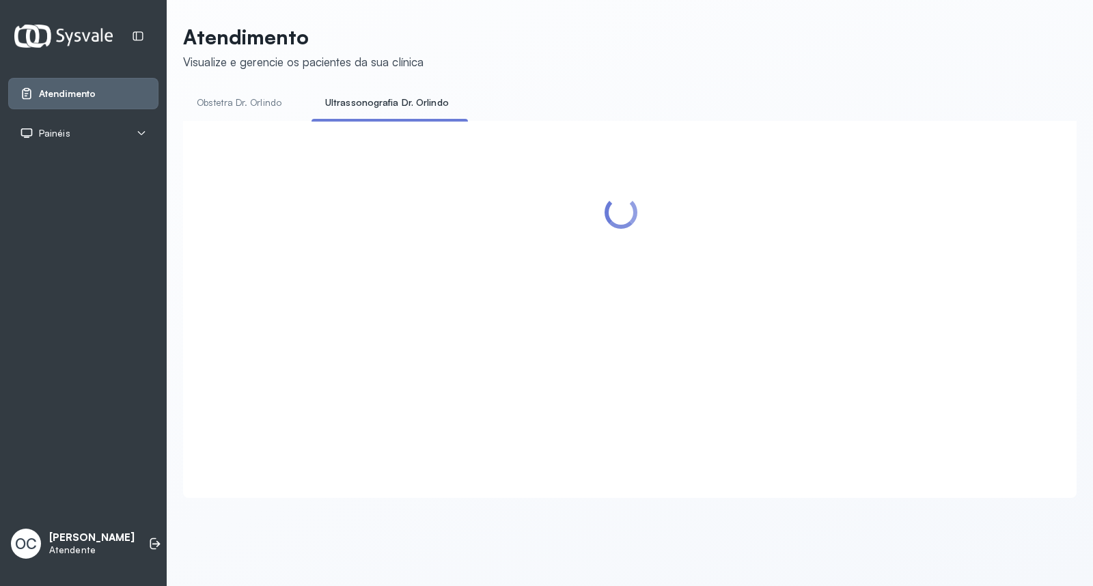
scroll to position [0, 0]
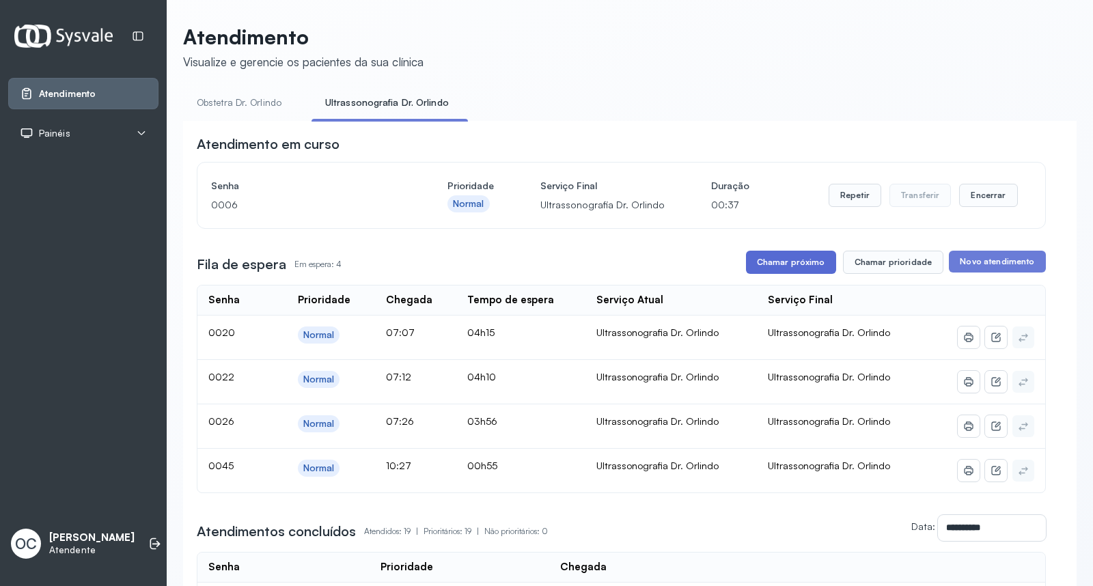
click at [783, 257] on button "Chamar próximo" at bounding box center [791, 262] width 90 height 23
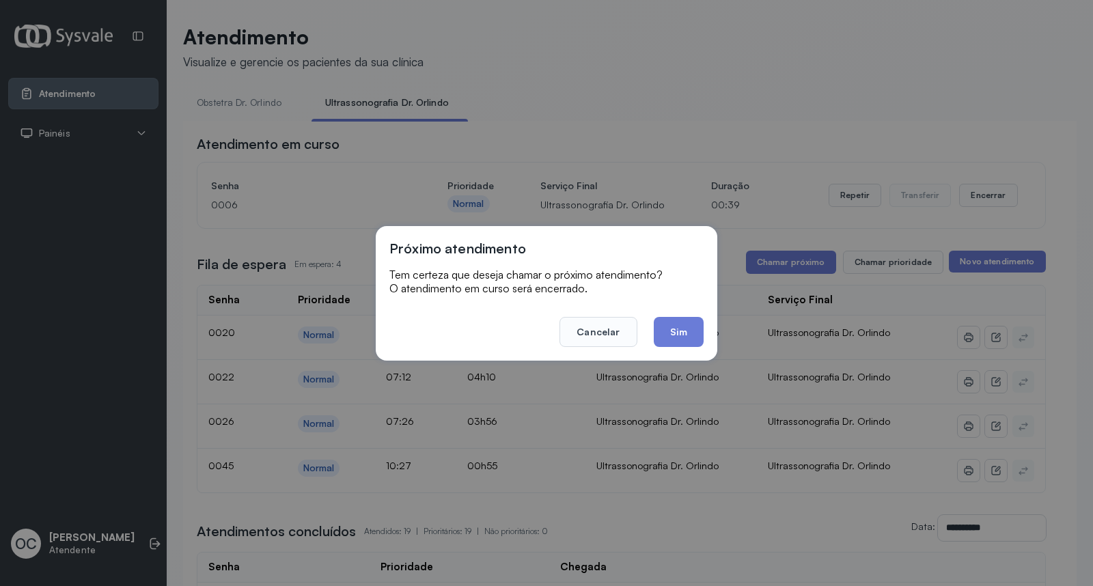
click at [676, 330] on button "Sim" at bounding box center [678, 332] width 50 height 30
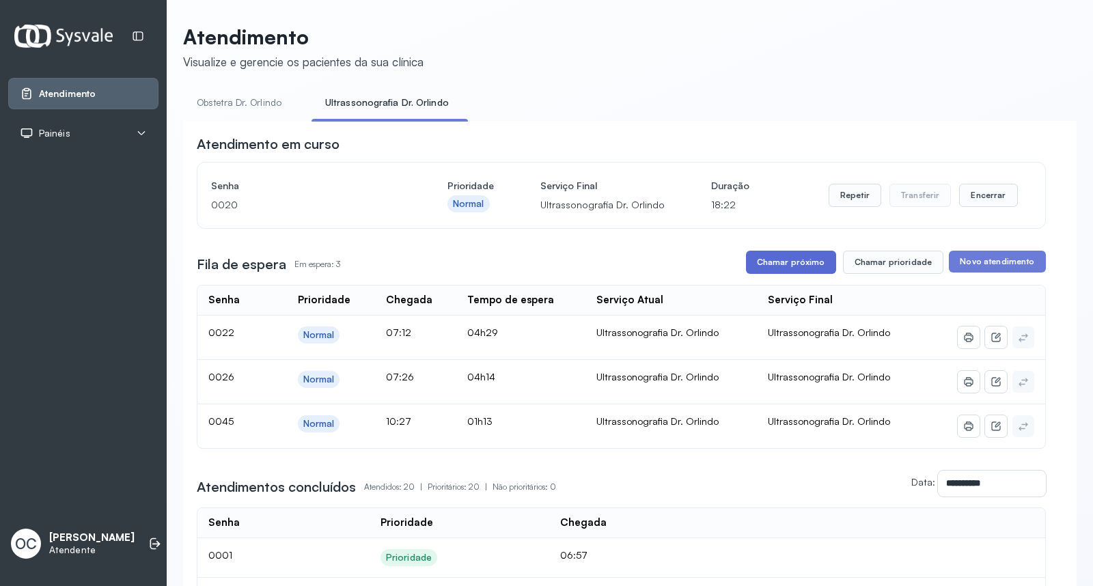
click at [804, 264] on button "Chamar próximo" at bounding box center [791, 262] width 90 height 23
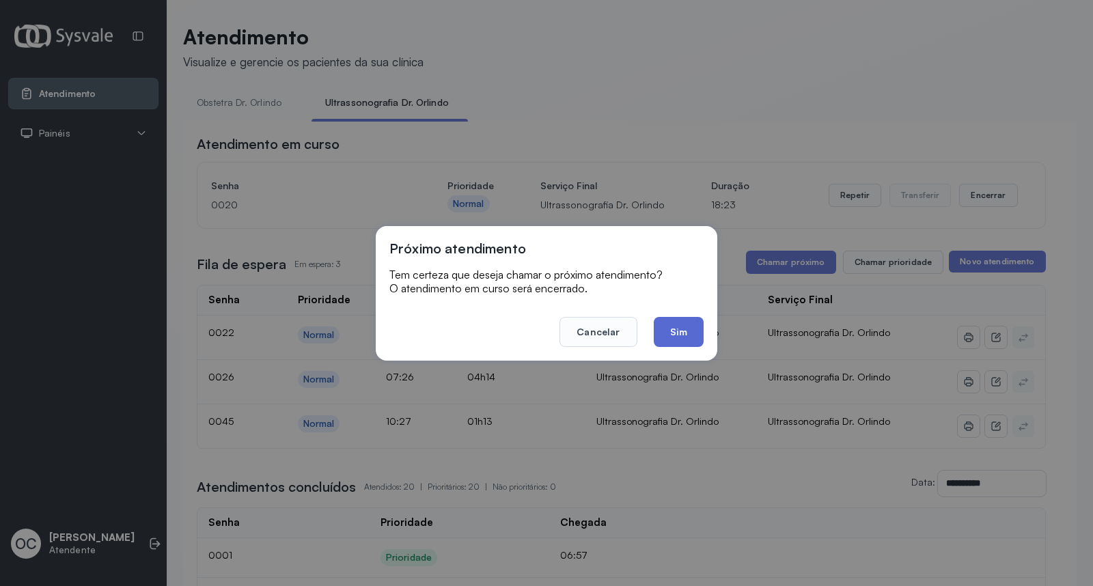
click at [696, 333] on button "Sim" at bounding box center [678, 332] width 50 height 30
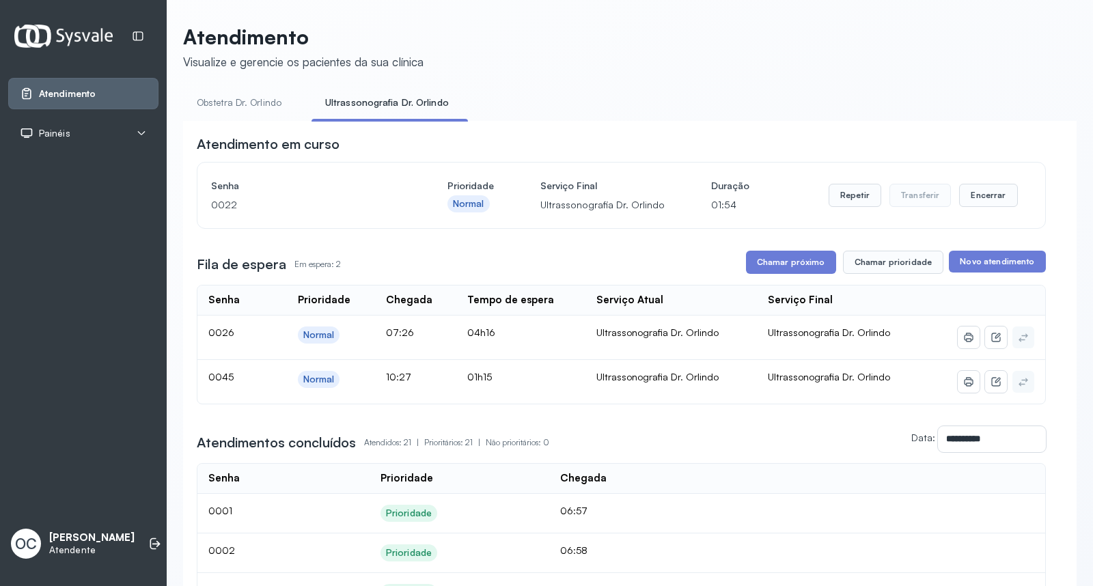
click at [240, 103] on link "Obstetra Dr. Orlindo" at bounding box center [239, 102] width 112 height 23
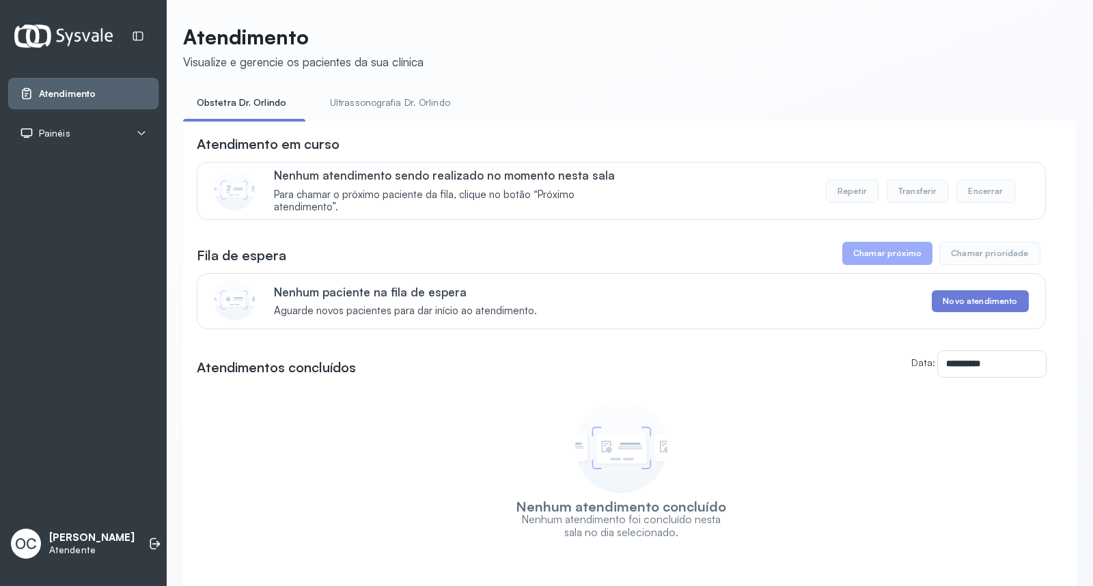
click at [379, 97] on link "Ultrassonografia Dr. Orlindo" at bounding box center [389, 102] width 147 height 23
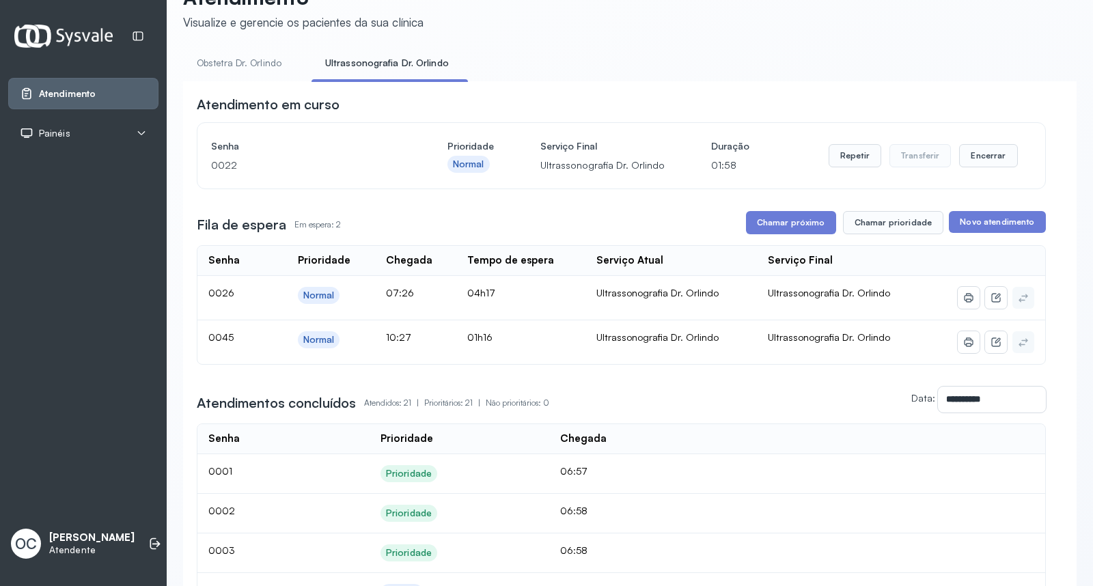
scroll to position [76, 0]
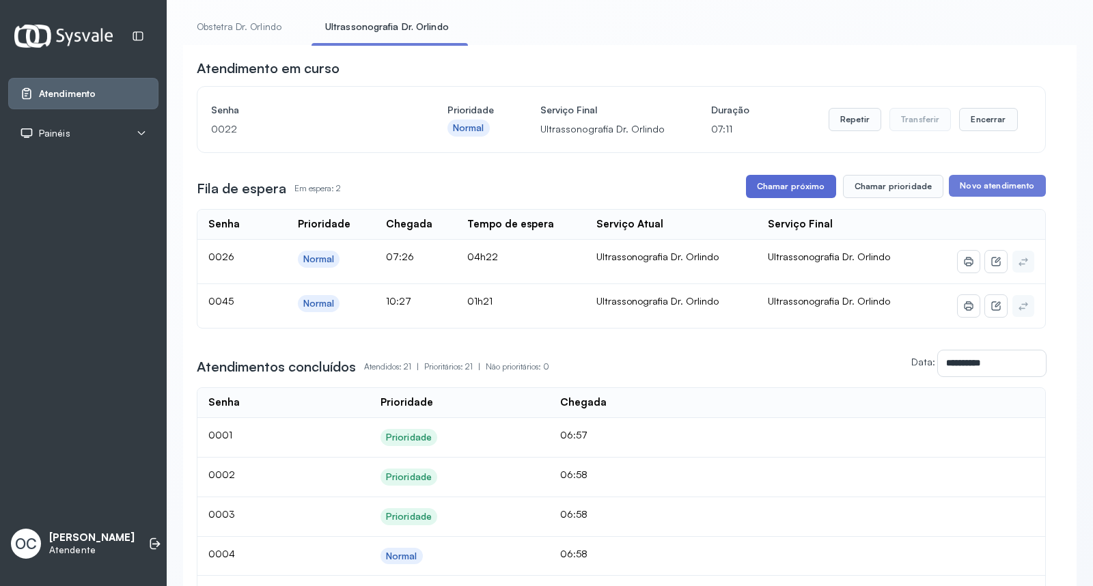
click at [763, 180] on button "Chamar próximo" at bounding box center [791, 186] width 90 height 23
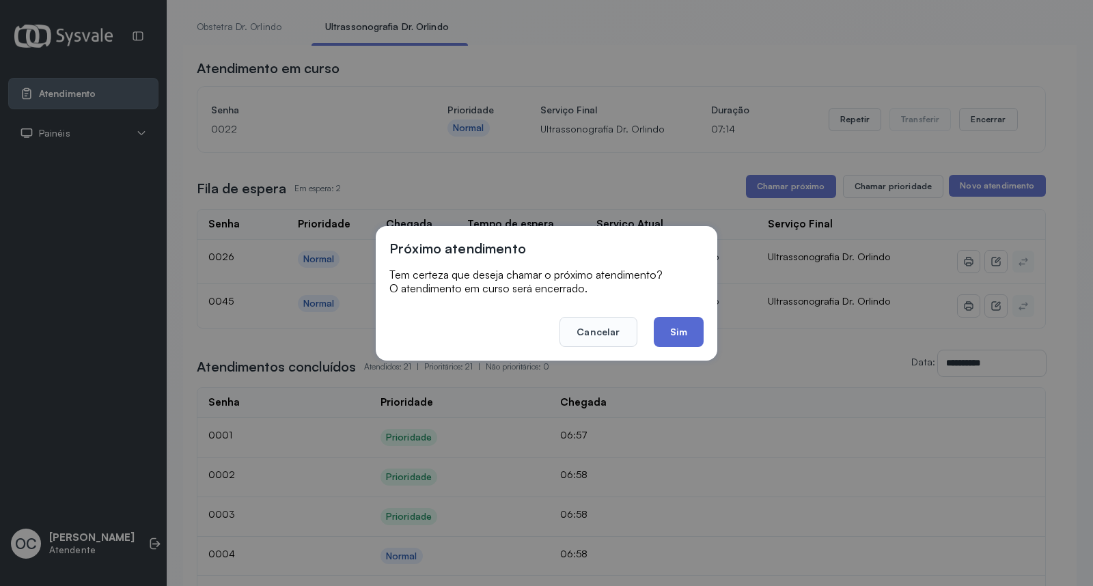
click at [675, 329] on button "Sim" at bounding box center [678, 332] width 50 height 30
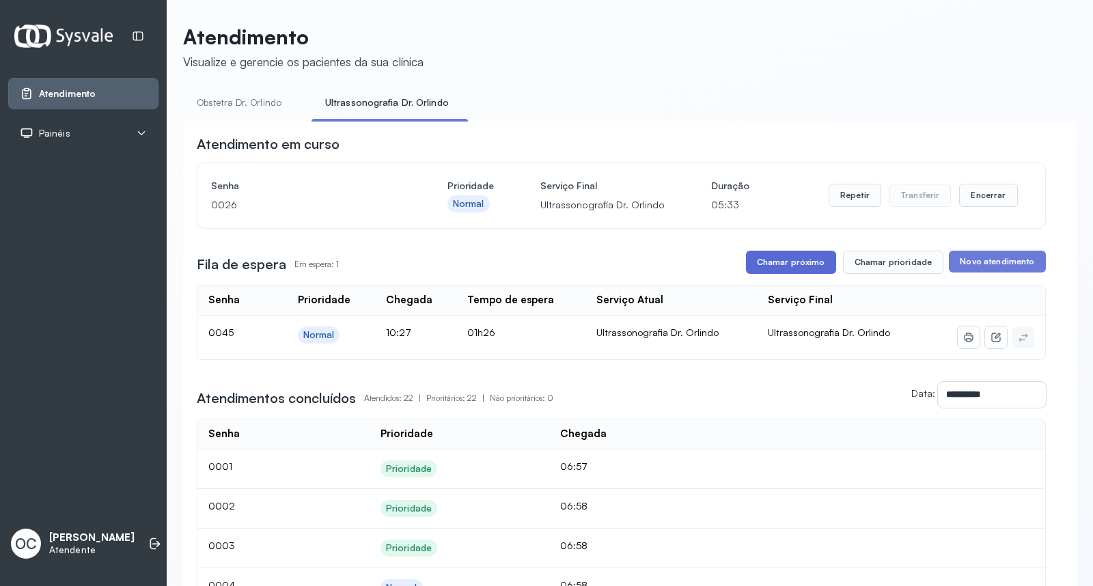
click at [784, 259] on button "Chamar próximo" at bounding box center [791, 262] width 90 height 23
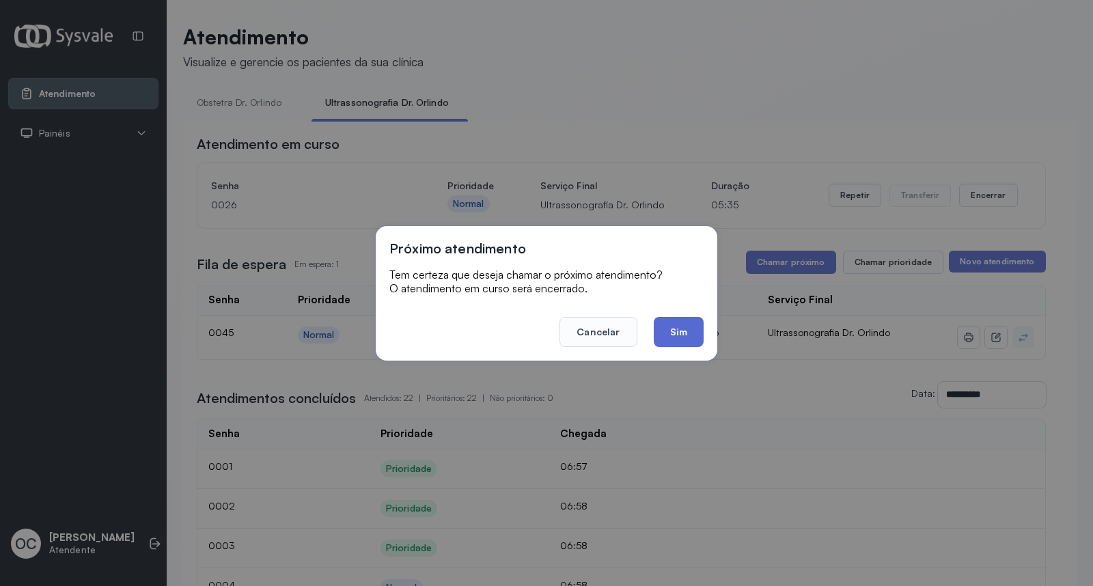
click at [680, 333] on button "Sim" at bounding box center [678, 332] width 50 height 30
